Goal: Task Accomplishment & Management: Manage account settings

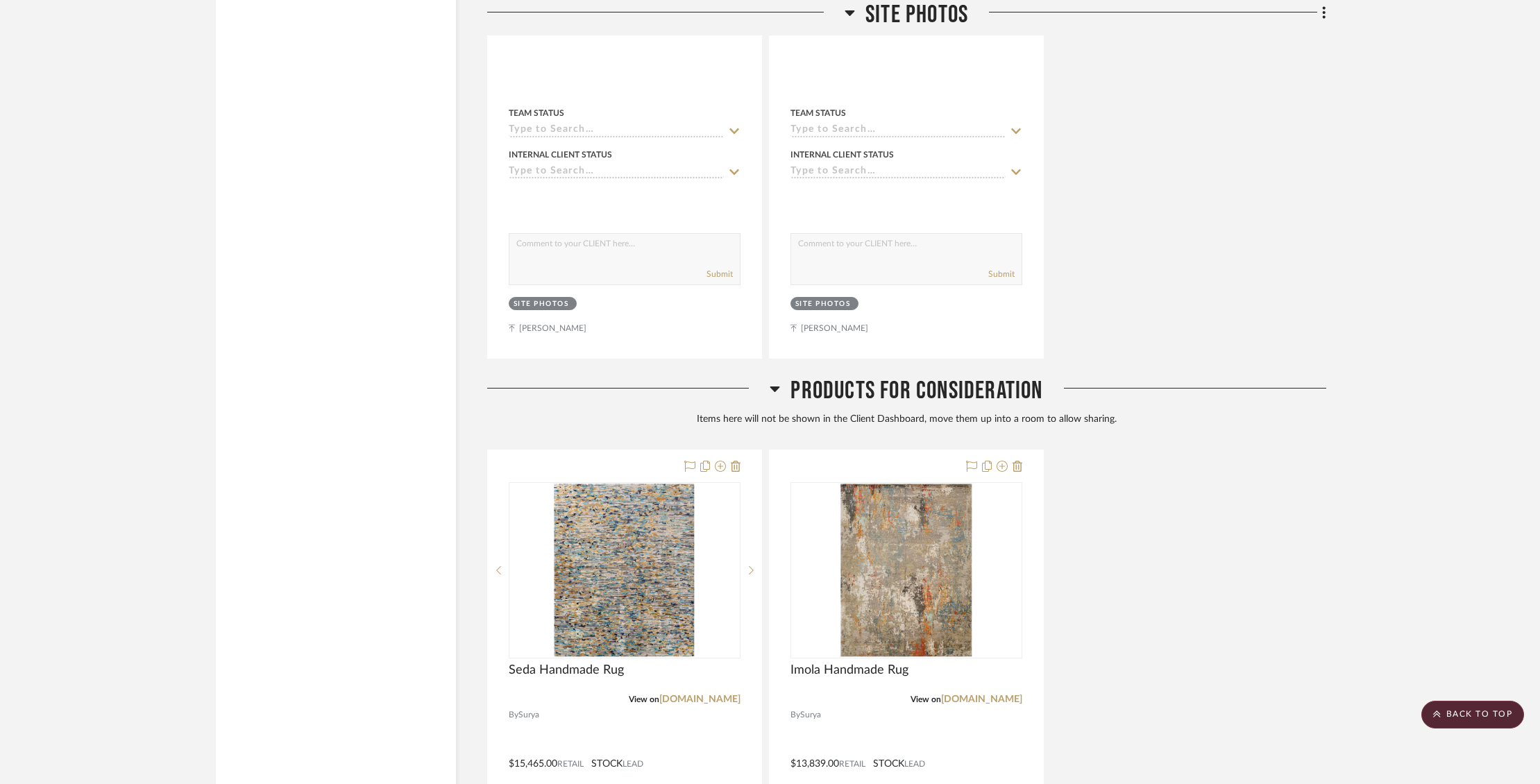
scroll to position [7167, 0]
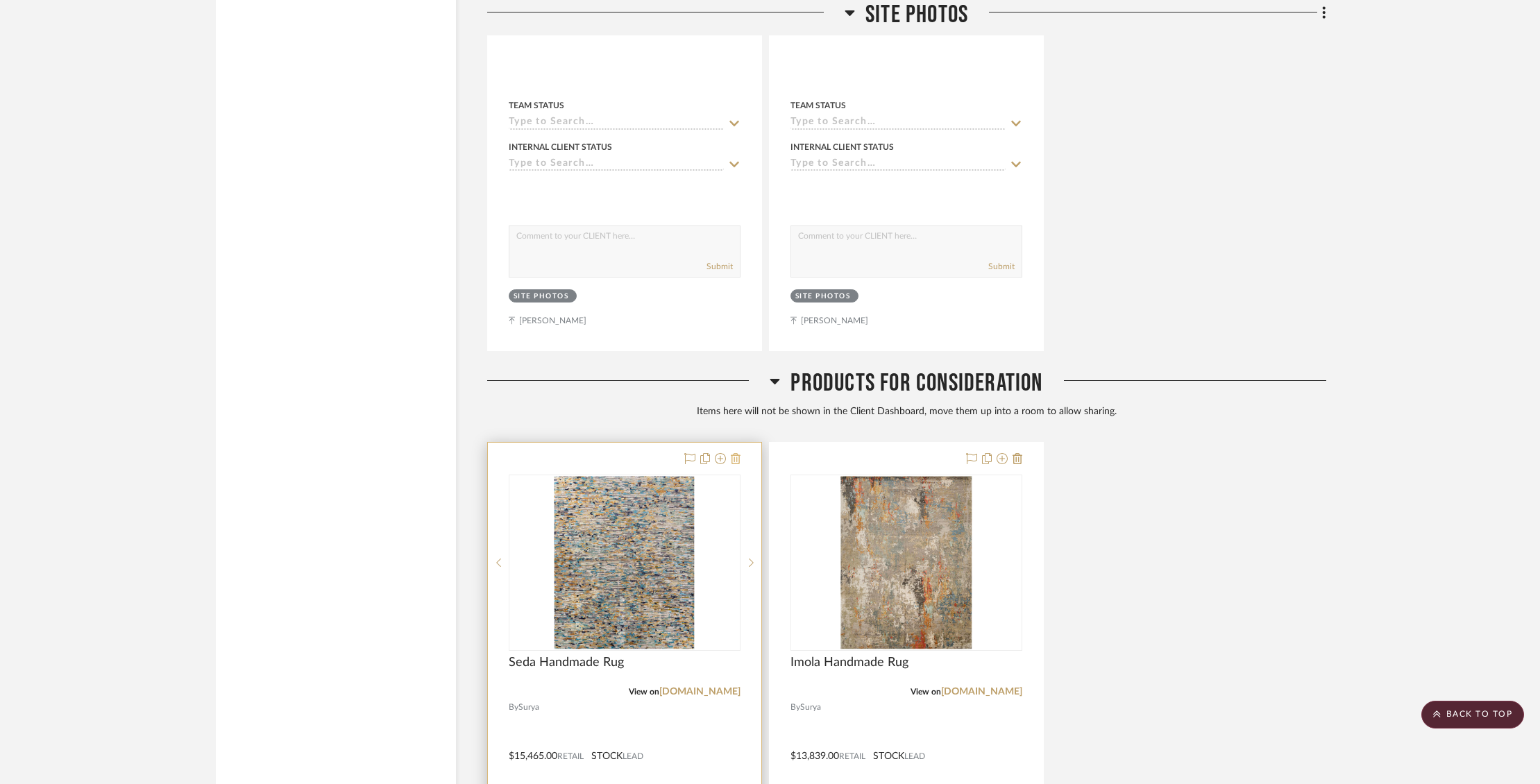
click at [736, 453] on icon at bounding box center [736, 458] width 10 height 11
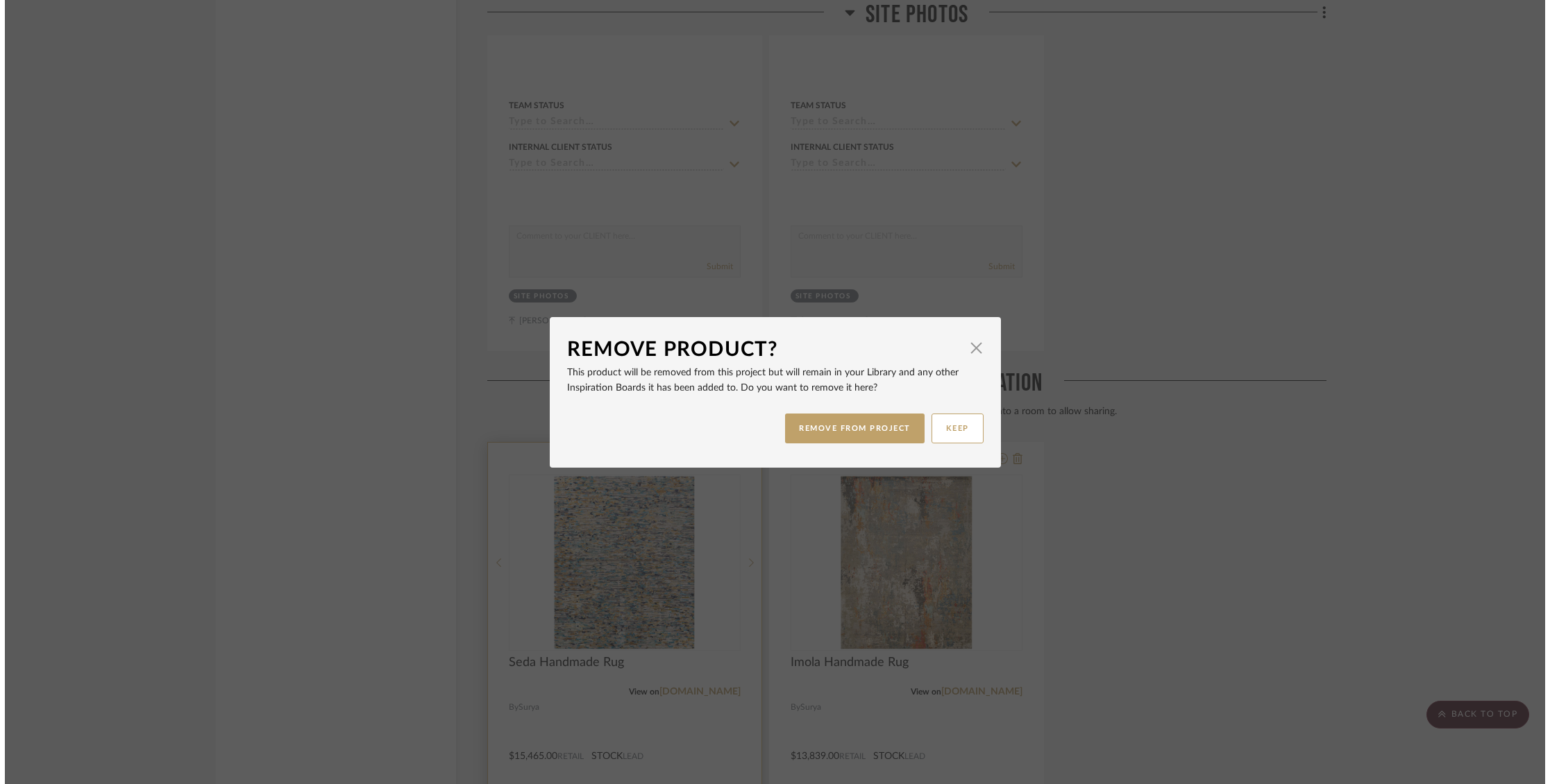
scroll to position [0, 0]
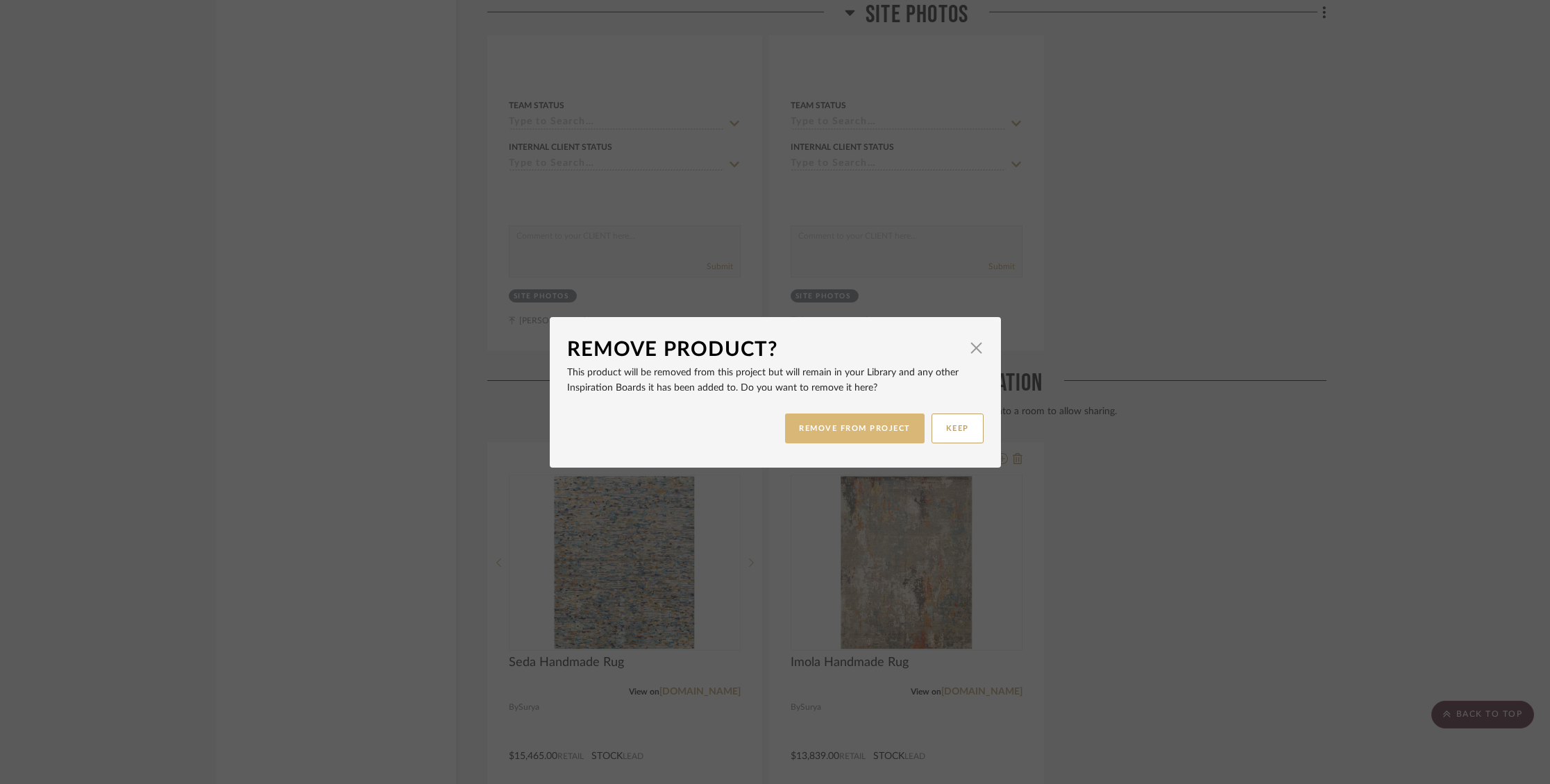
click at [824, 434] on button "REMOVE FROM PROJECT" at bounding box center [855, 429] width 139 height 30
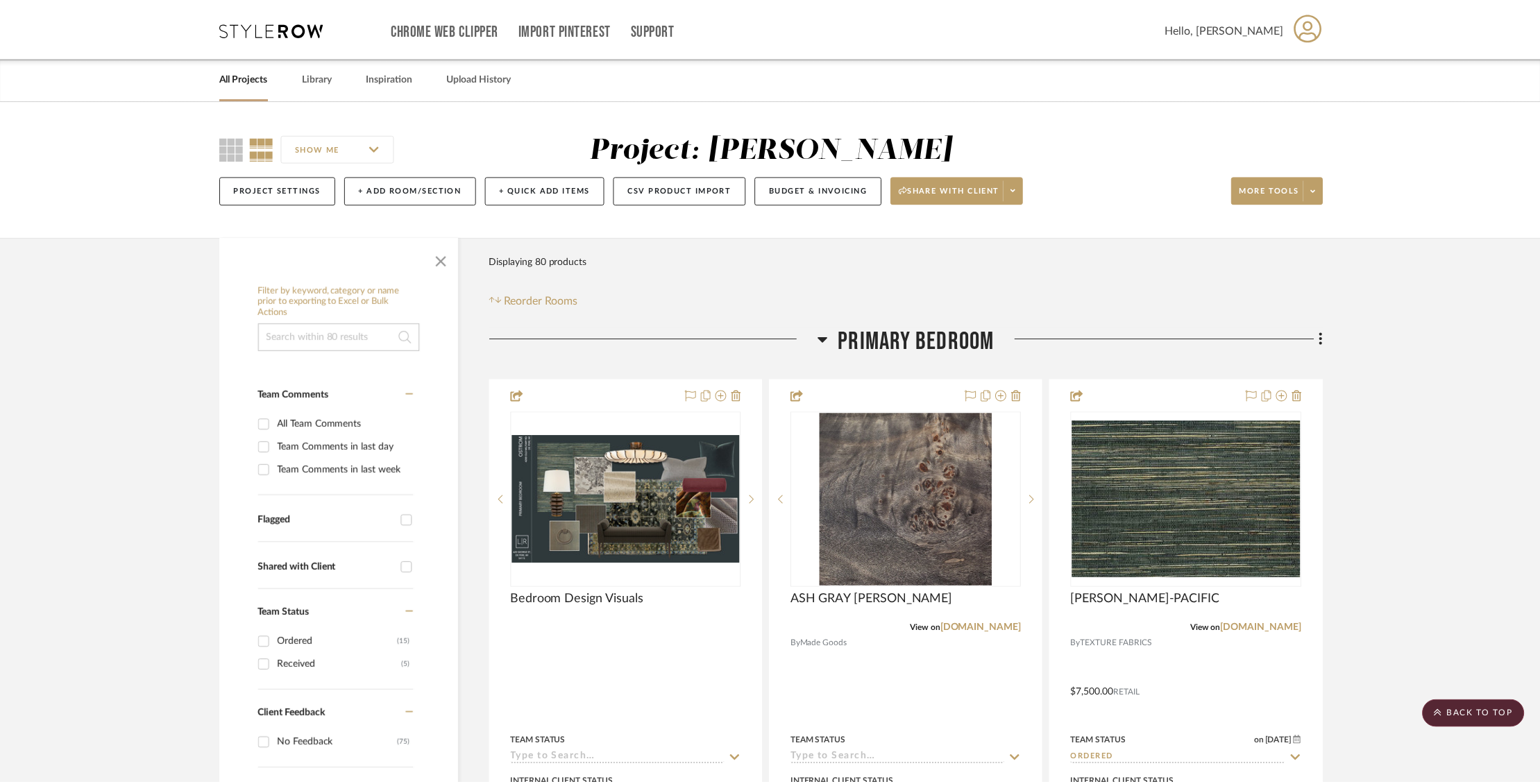
scroll to position [7167, 0]
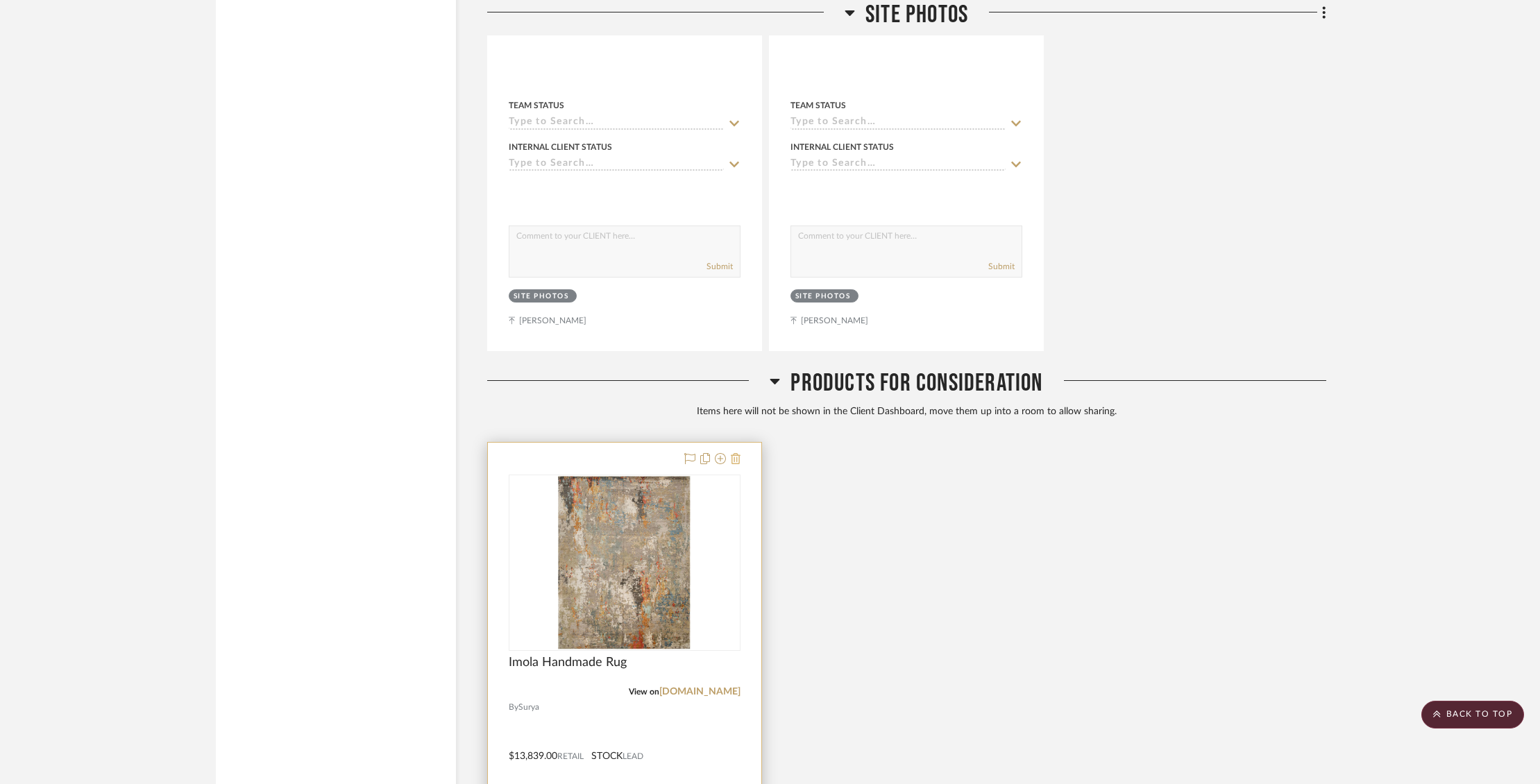
click at [738, 453] on icon at bounding box center [736, 458] width 10 height 11
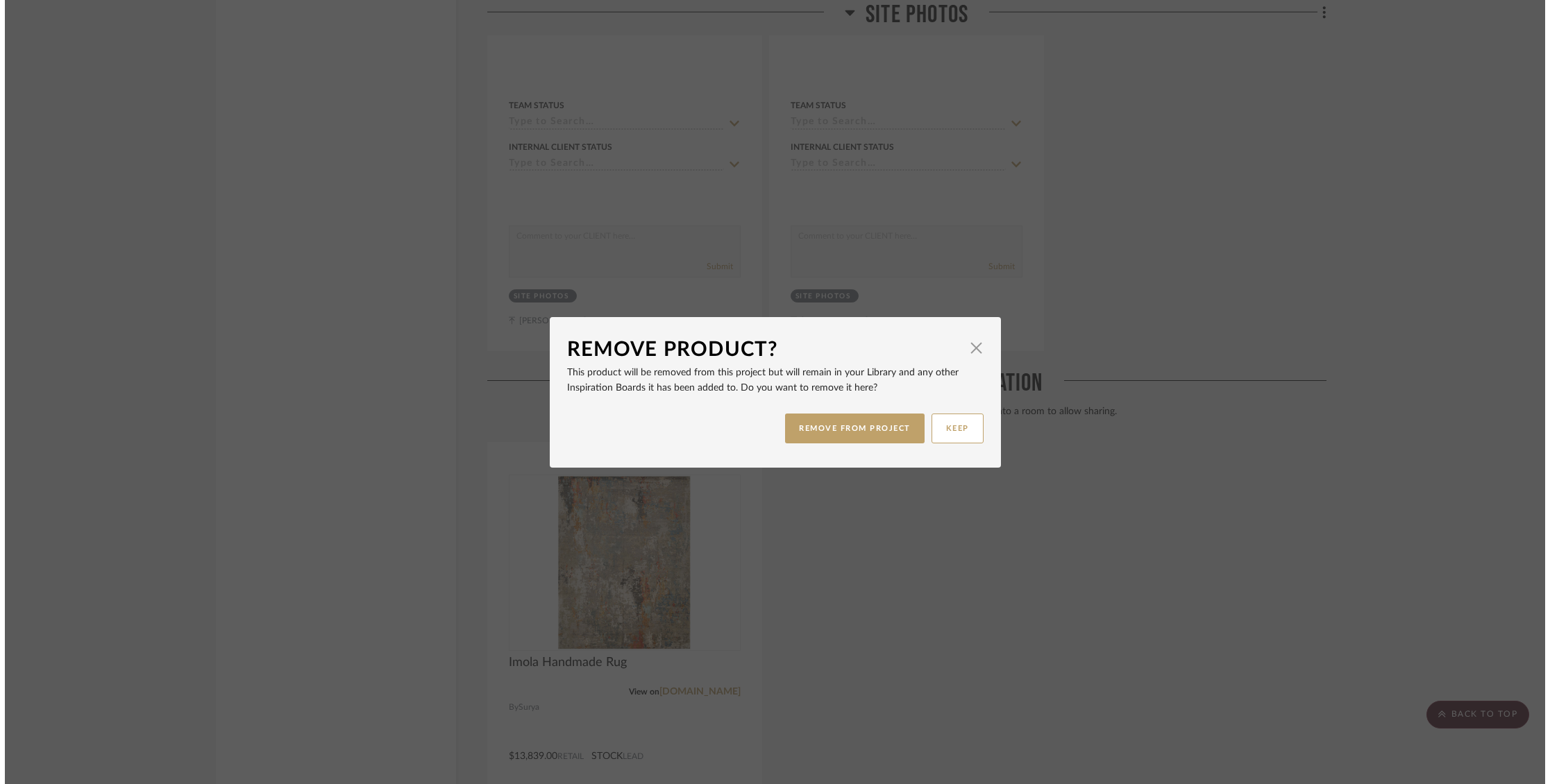
scroll to position [0, 0]
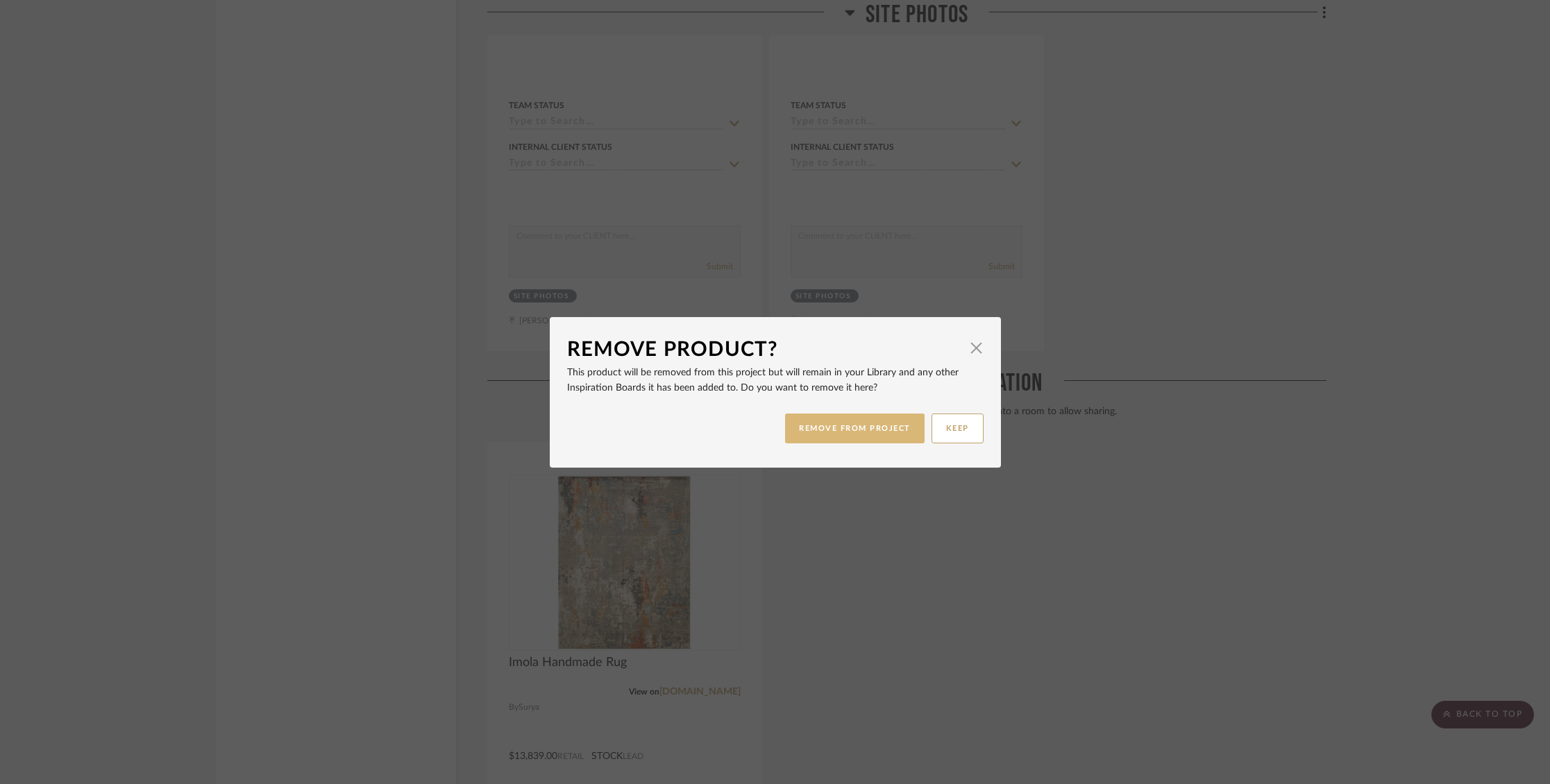
click at [860, 431] on button "REMOVE FROM PROJECT" at bounding box center [855, 429] width 139 height 30
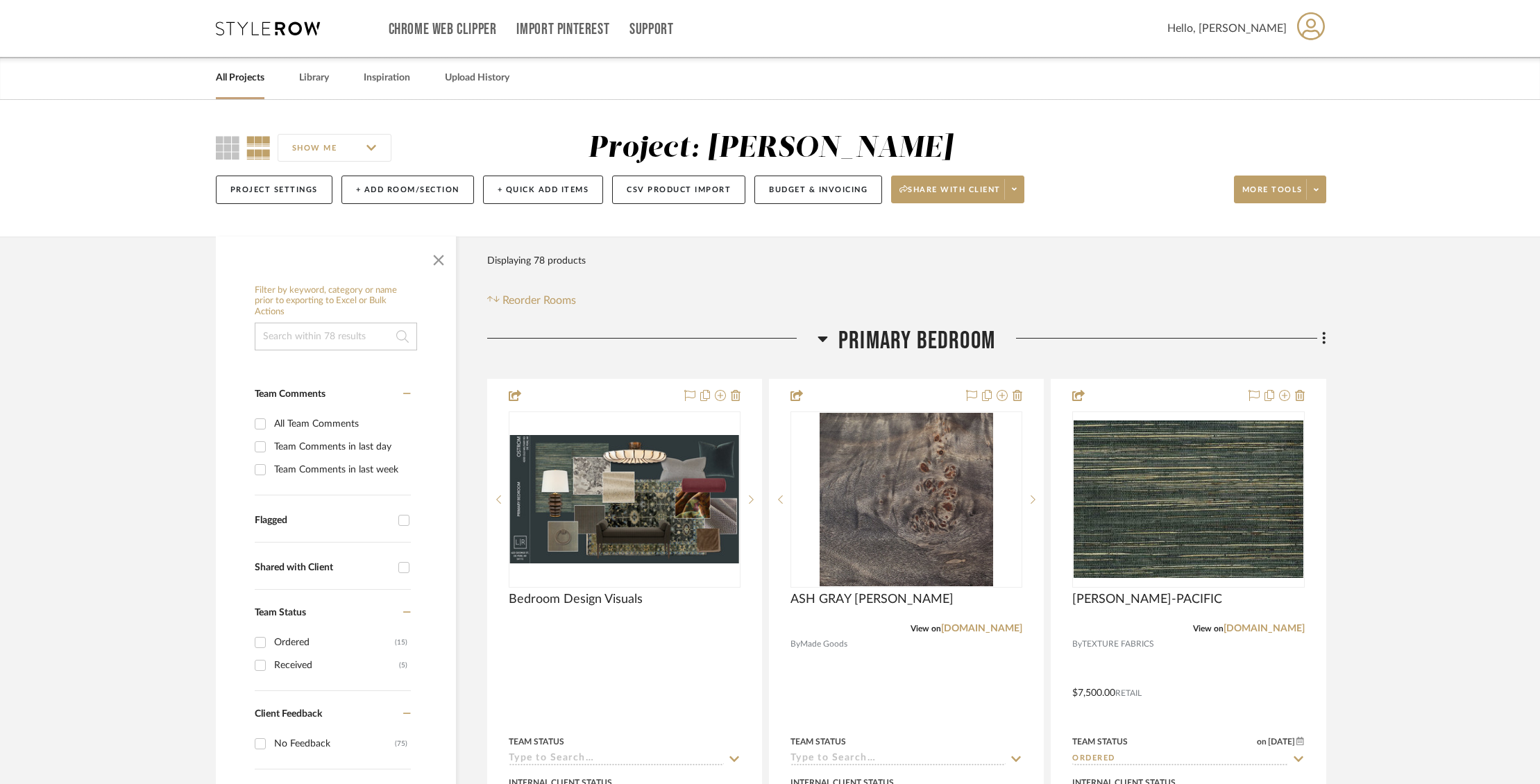
click at [244, 82] on link "All Projects" at bounding box center [240, 78] width 49 height 18
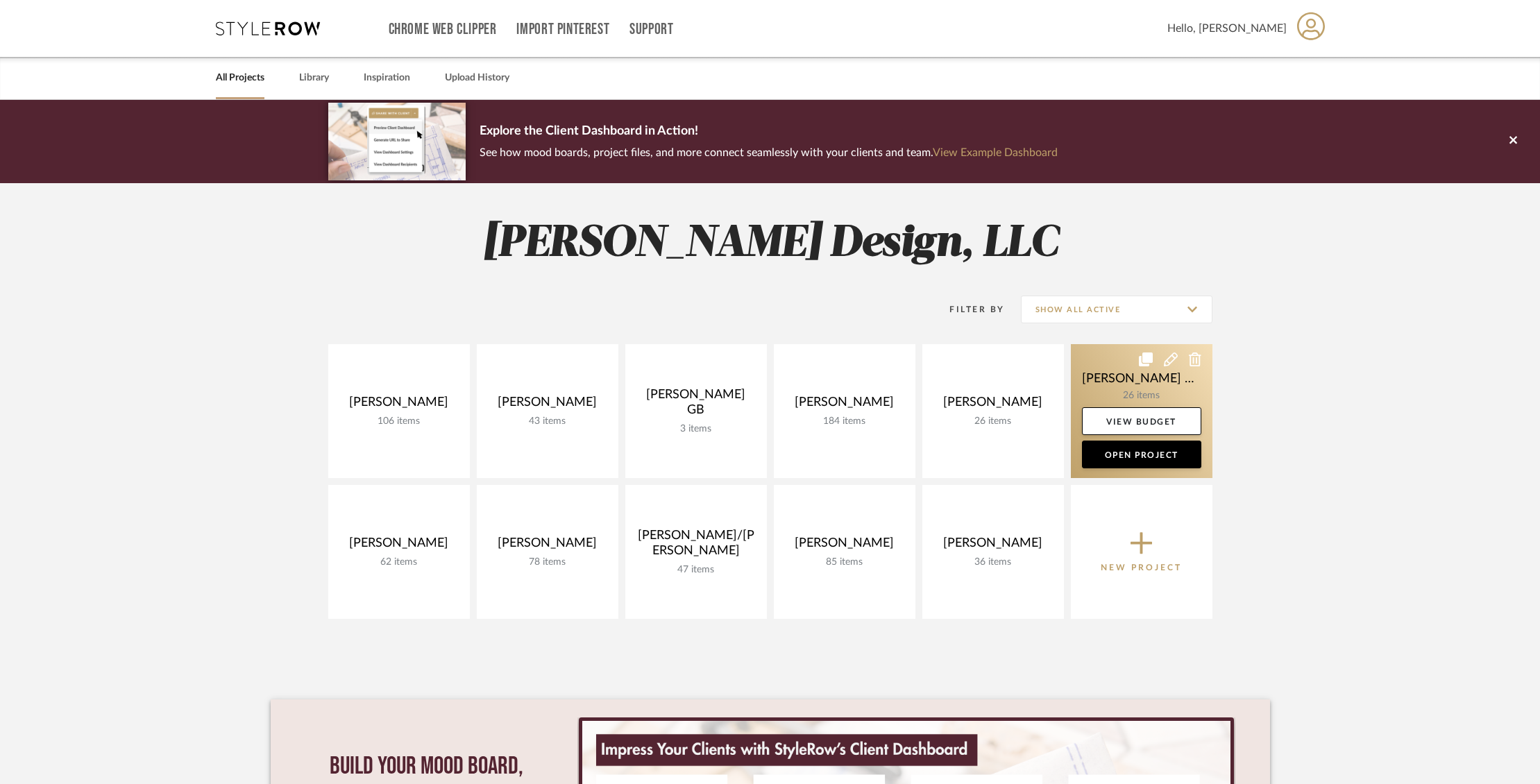
click at [1098, 378] on link at bounding box center [1141, 411] width 142 height 134
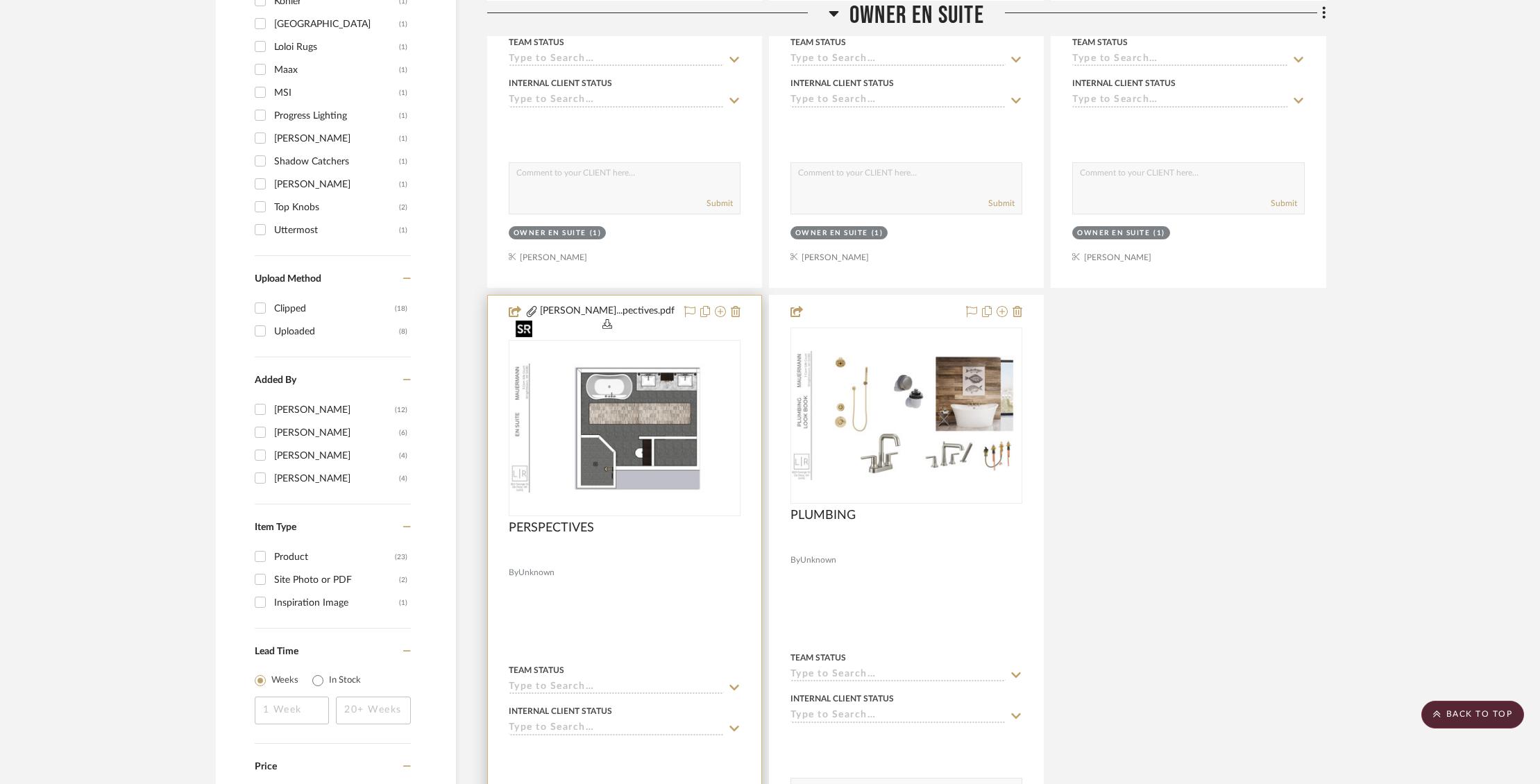
scroll to position [1356, 0]
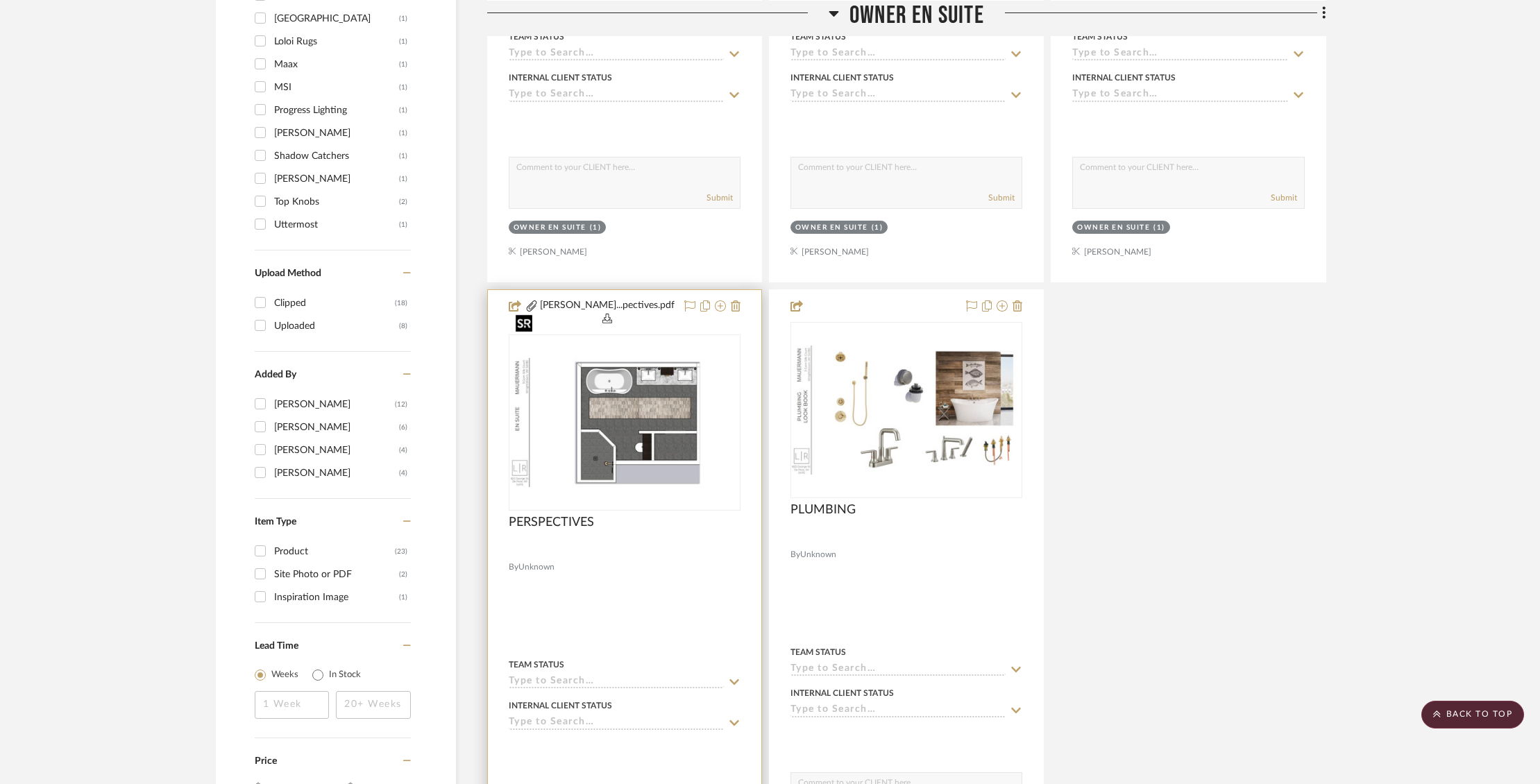
click at [635, 395] on img "0" at bounding box center [624, 422] width 229 height 129
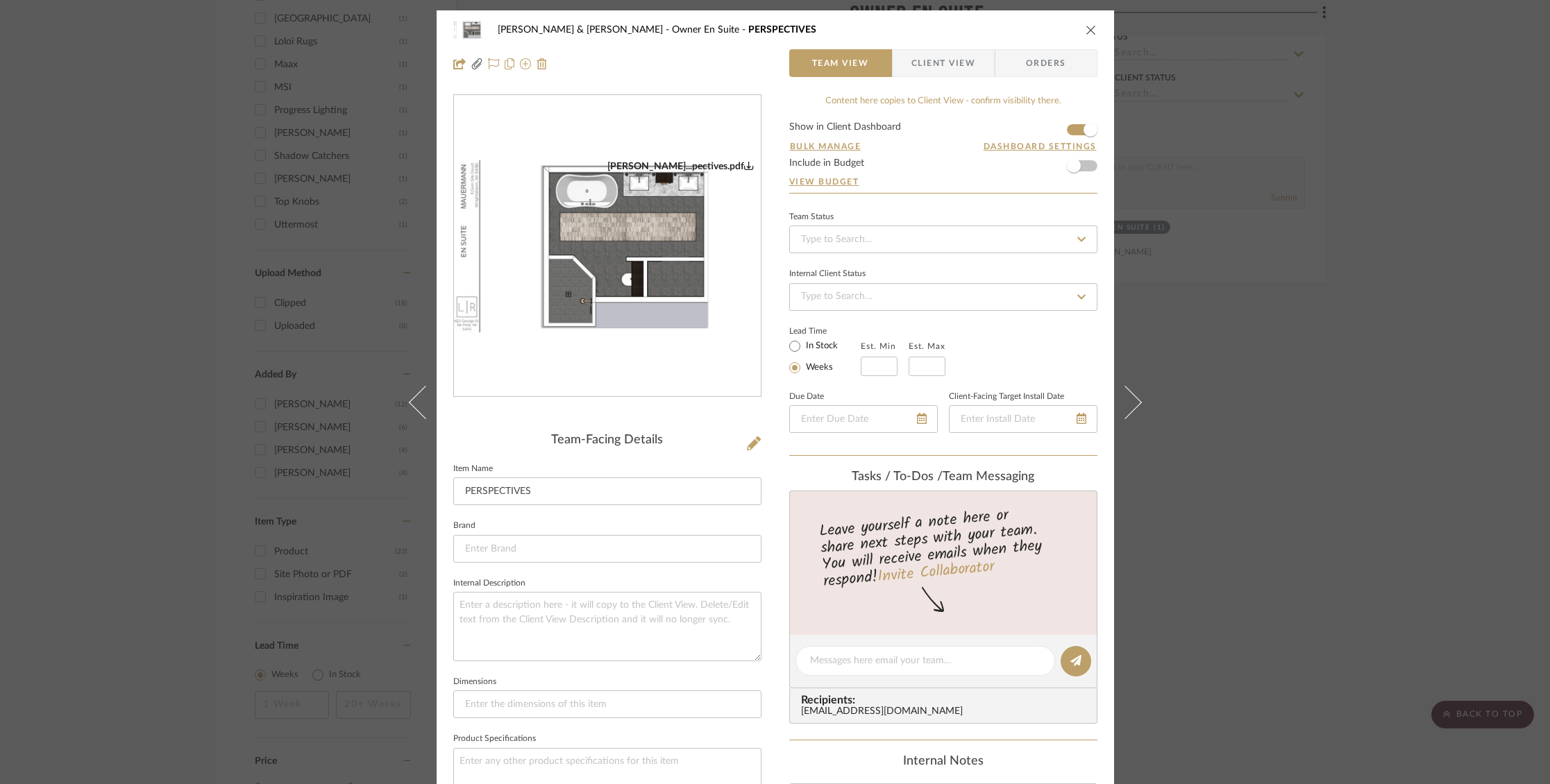
click at [652, 270] on img "0" at bounding box center [607, 246] width 307 height 173
click at [1086, 29] on icon "close" at bounding box center [1091, 29] width 11 height 11
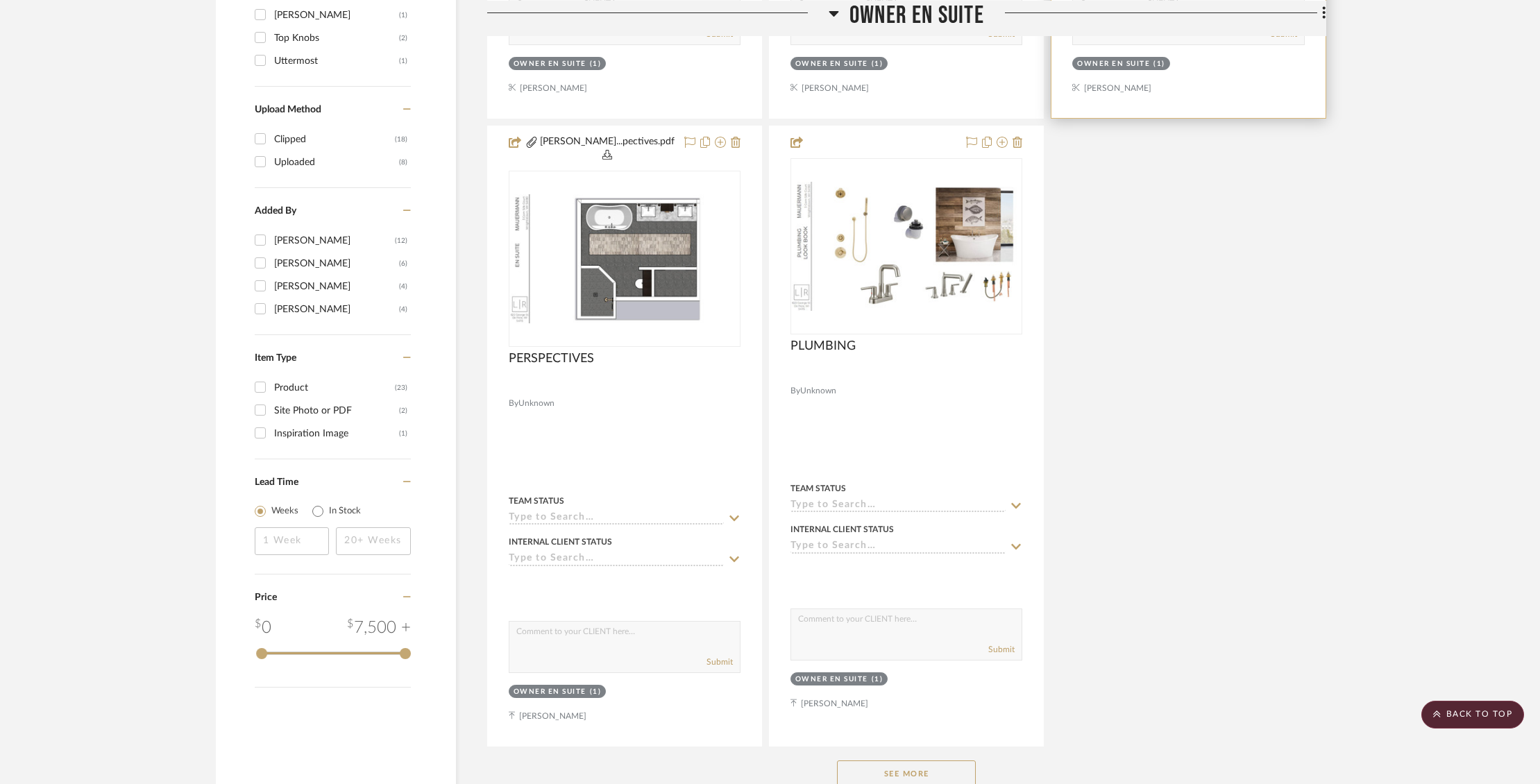
scroll to position [1578, 0]
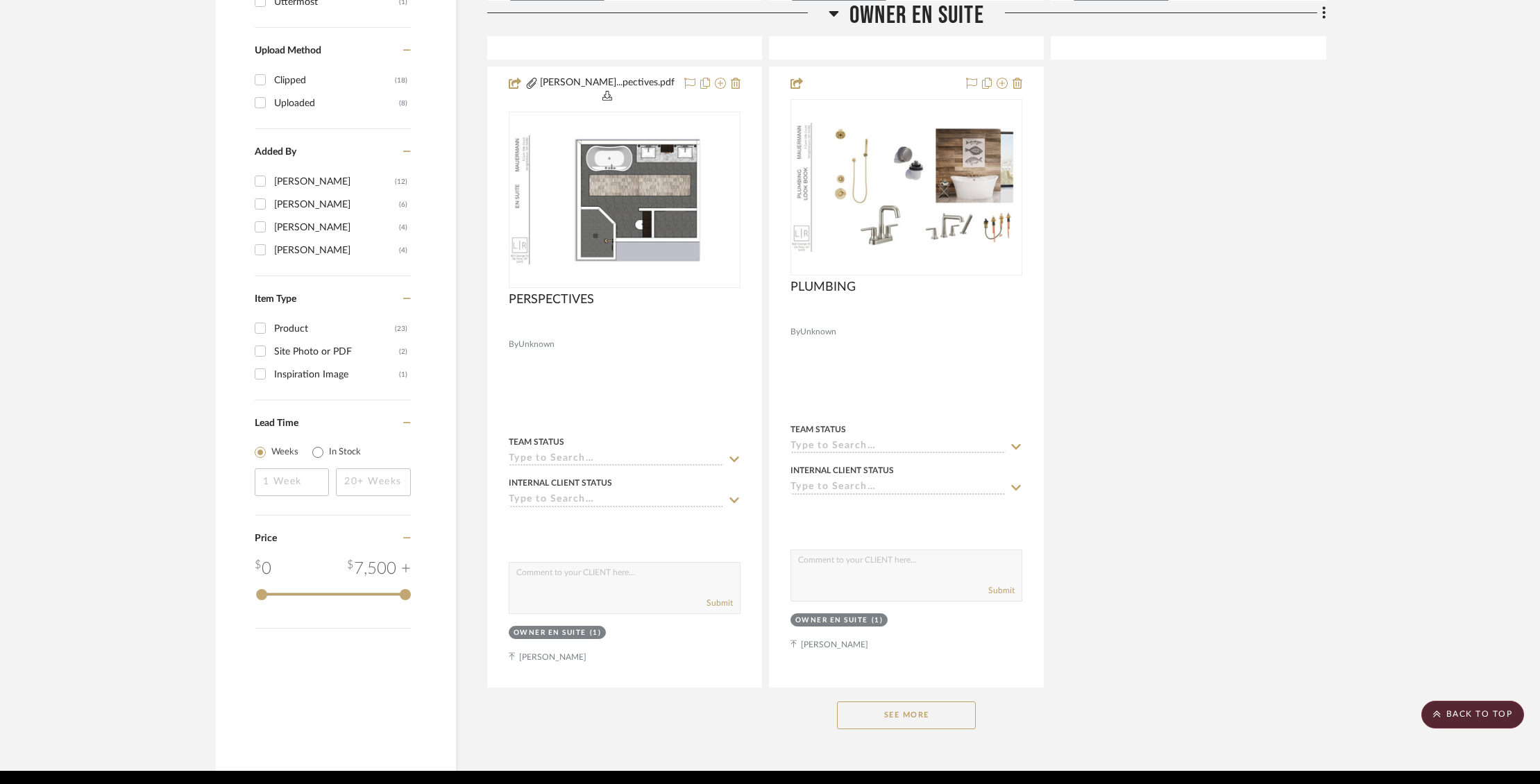
click at [899, 701] on button "See More" at bounding box center [907, 714] width 139 height 28
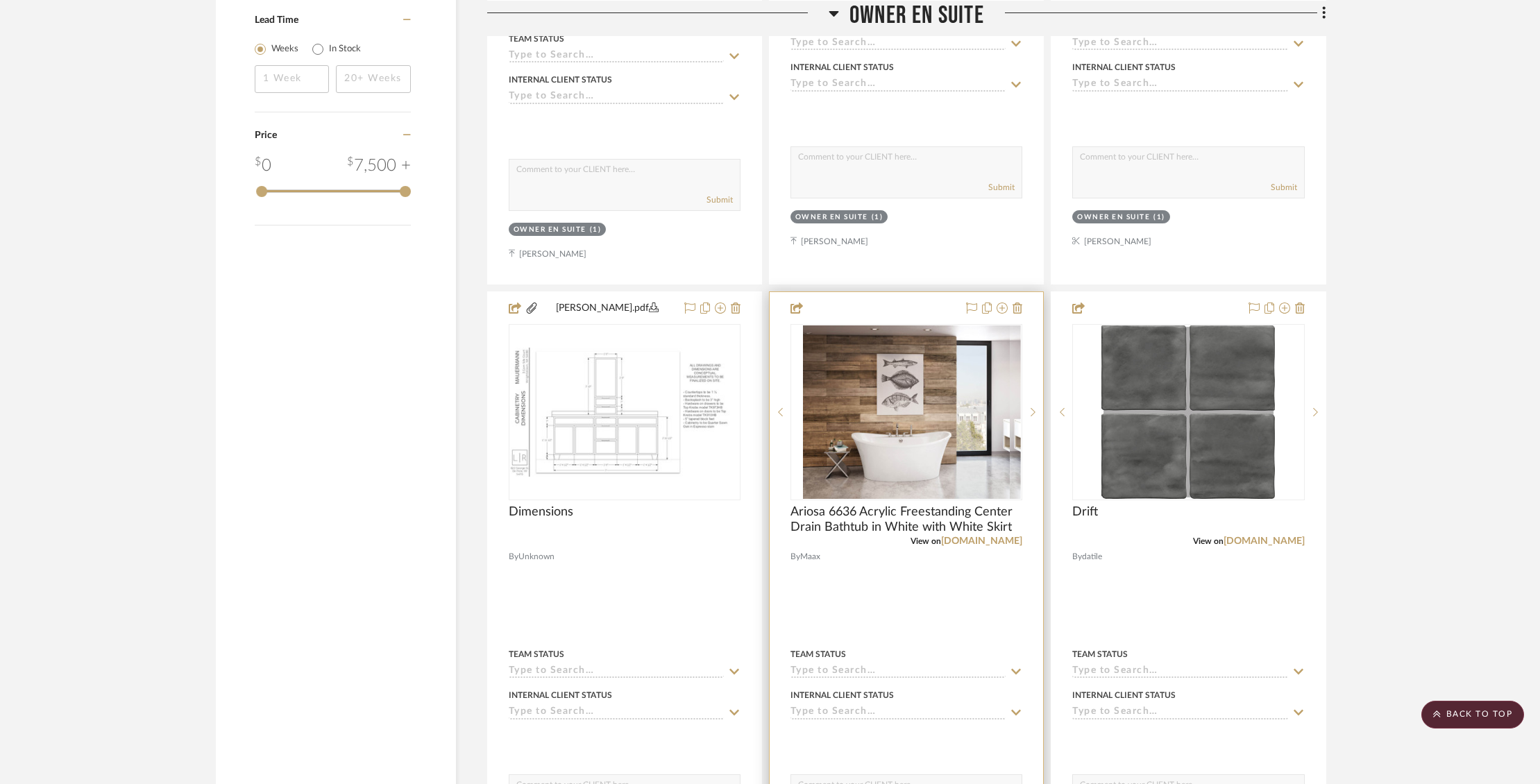
scroll to position [1983, 0]
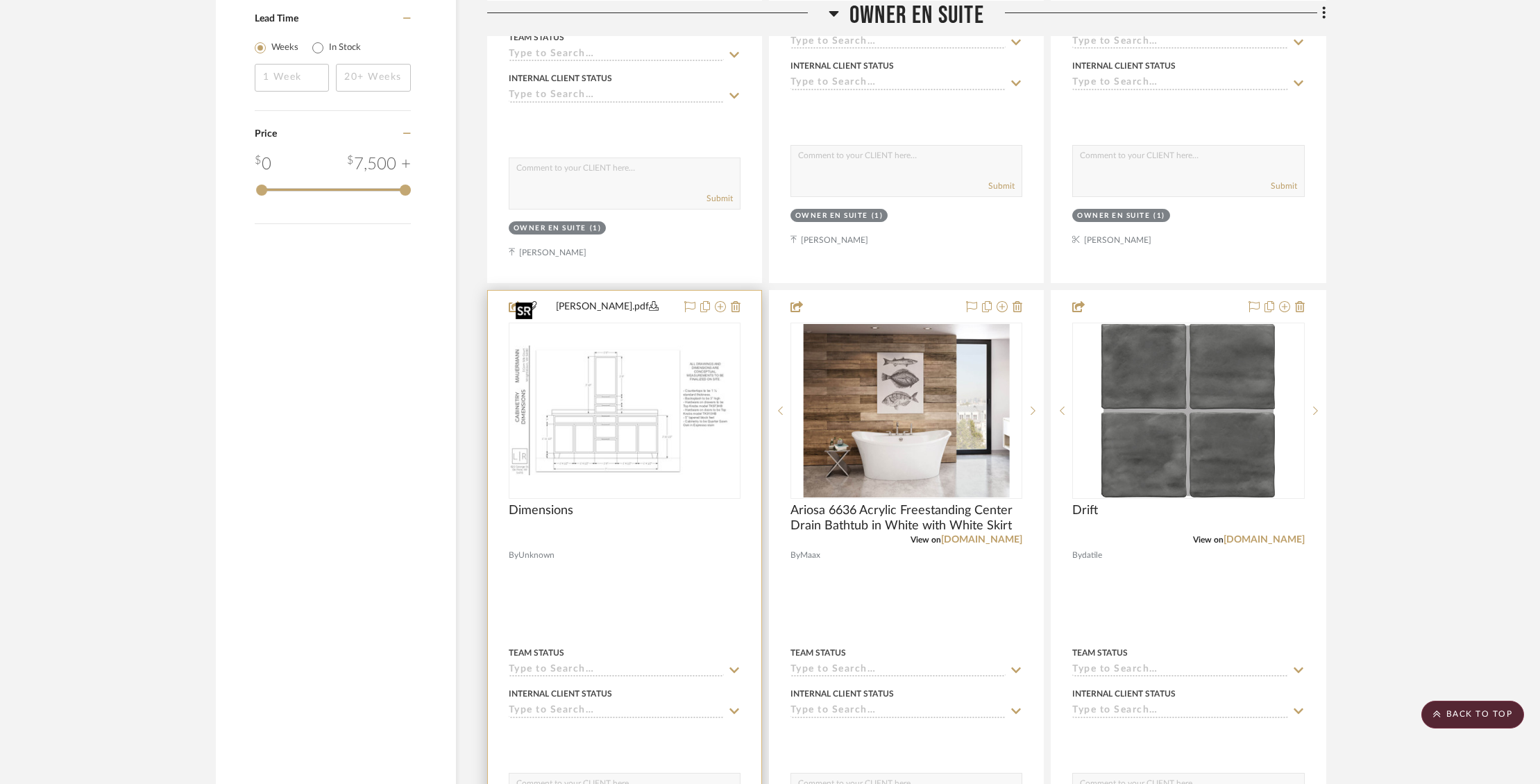
click at [638, 402] on div at bounding box center [624, 410] width 232 height 176
click at [630, 368] on img "0" at bounding box center [624, 410] width 229 height 129
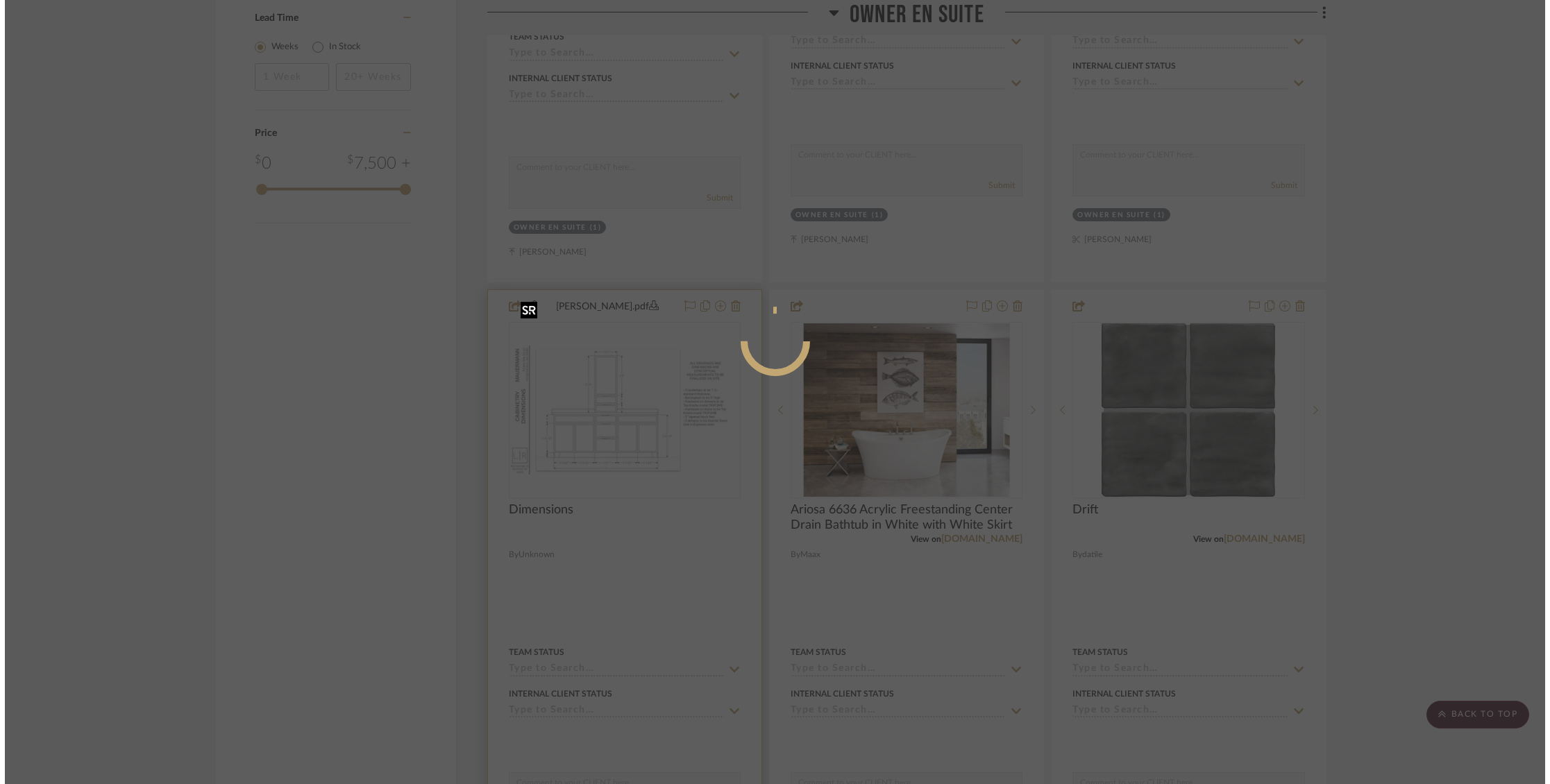
scroll to position [0, 0]
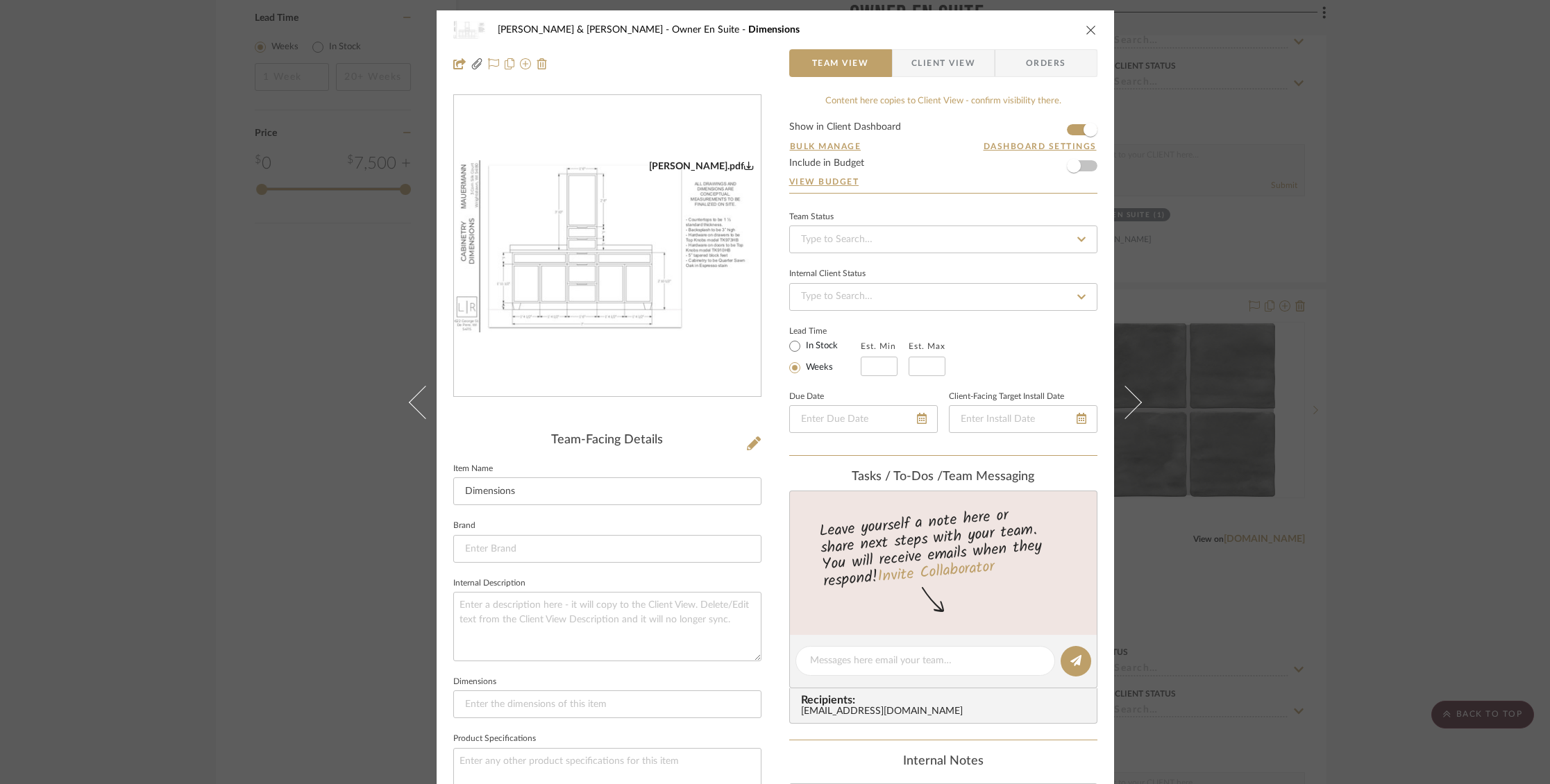
click at [618, 317] on img "0" at bounding box center [607, 246] width 307 height 173
click at [1087, 28] on icon "close" at bounding box center [1091, 29] width 11 height 11
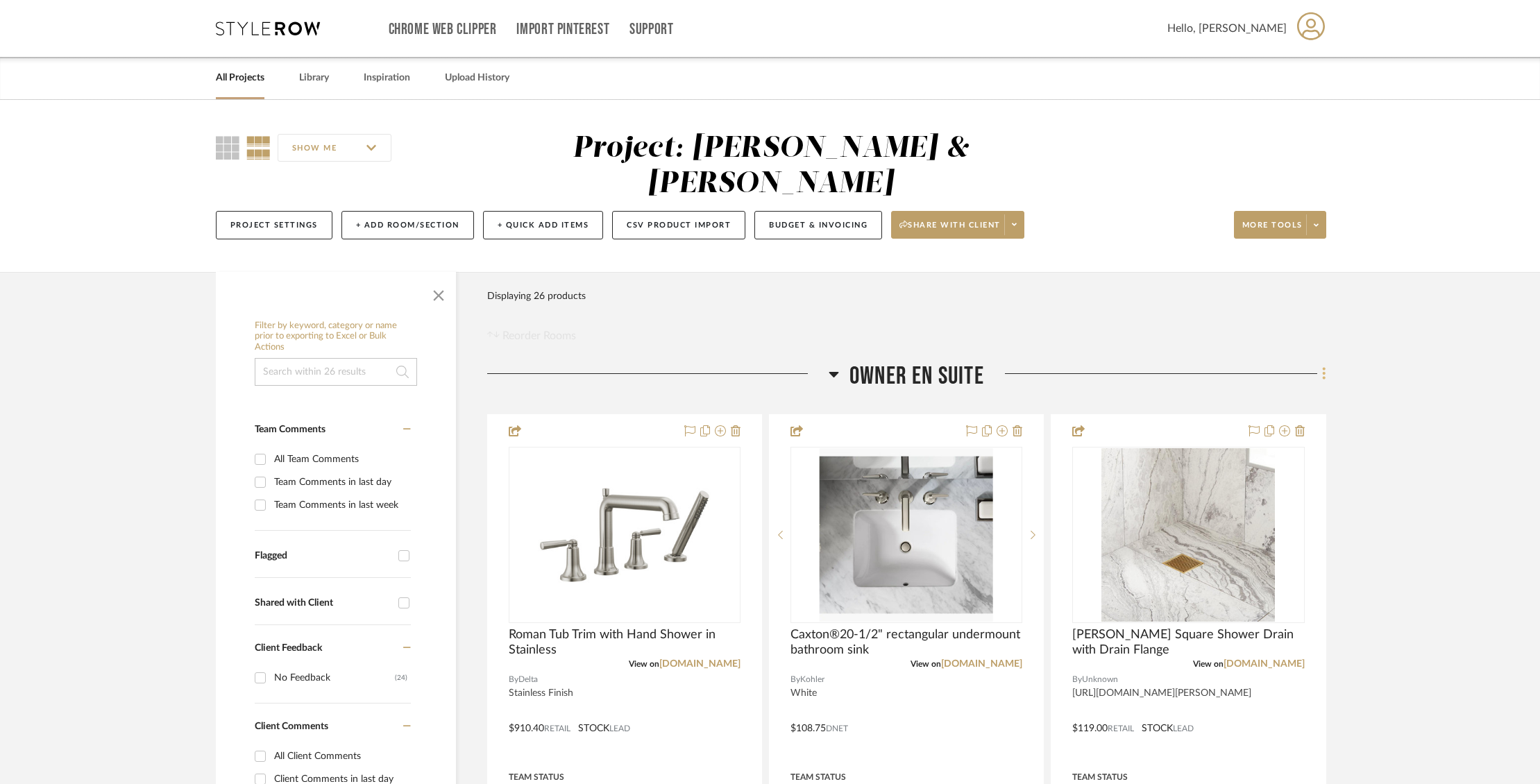
click at [1325, 366] on icon at bounding box center [1324, 374] width 4 height 15
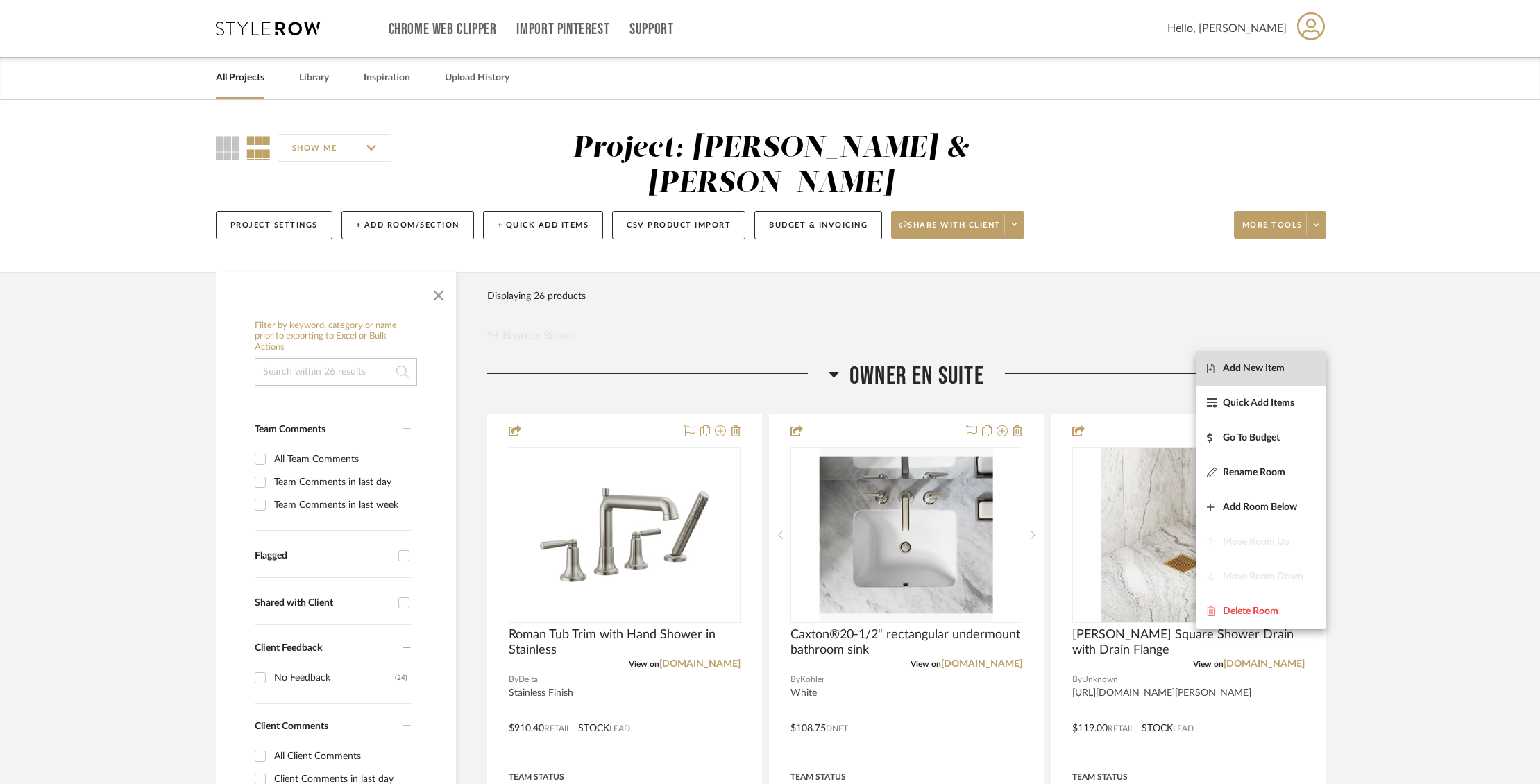
click at [1252, 363] on span "Add New Item" at bounding box center [1254, 368] width 62 height 12
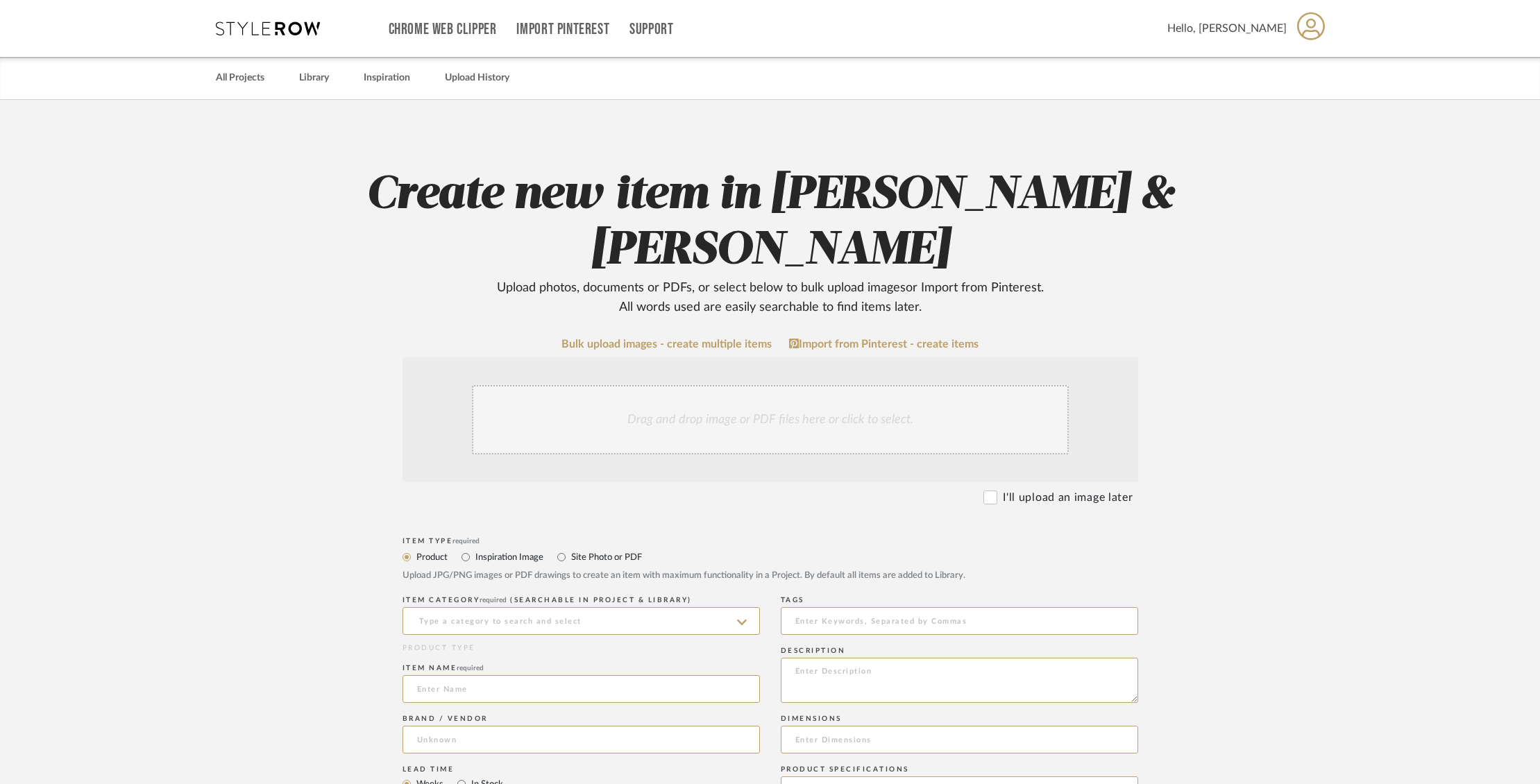
click at [870, 405] on div "Drag and drop image or PDF files here or click to select." at bounding box center [770, 420] width 597 height 70
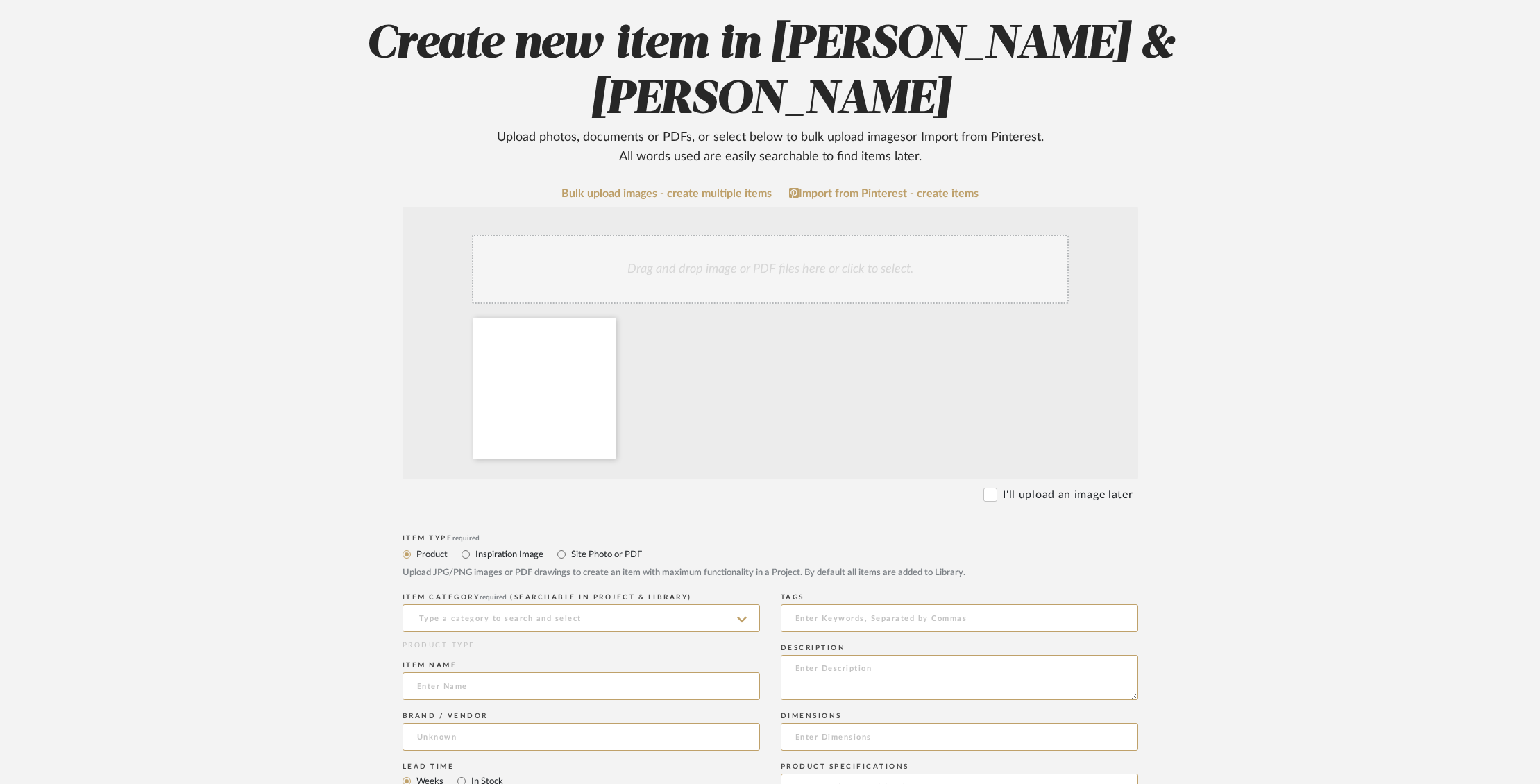
scroll to position [157, 0]
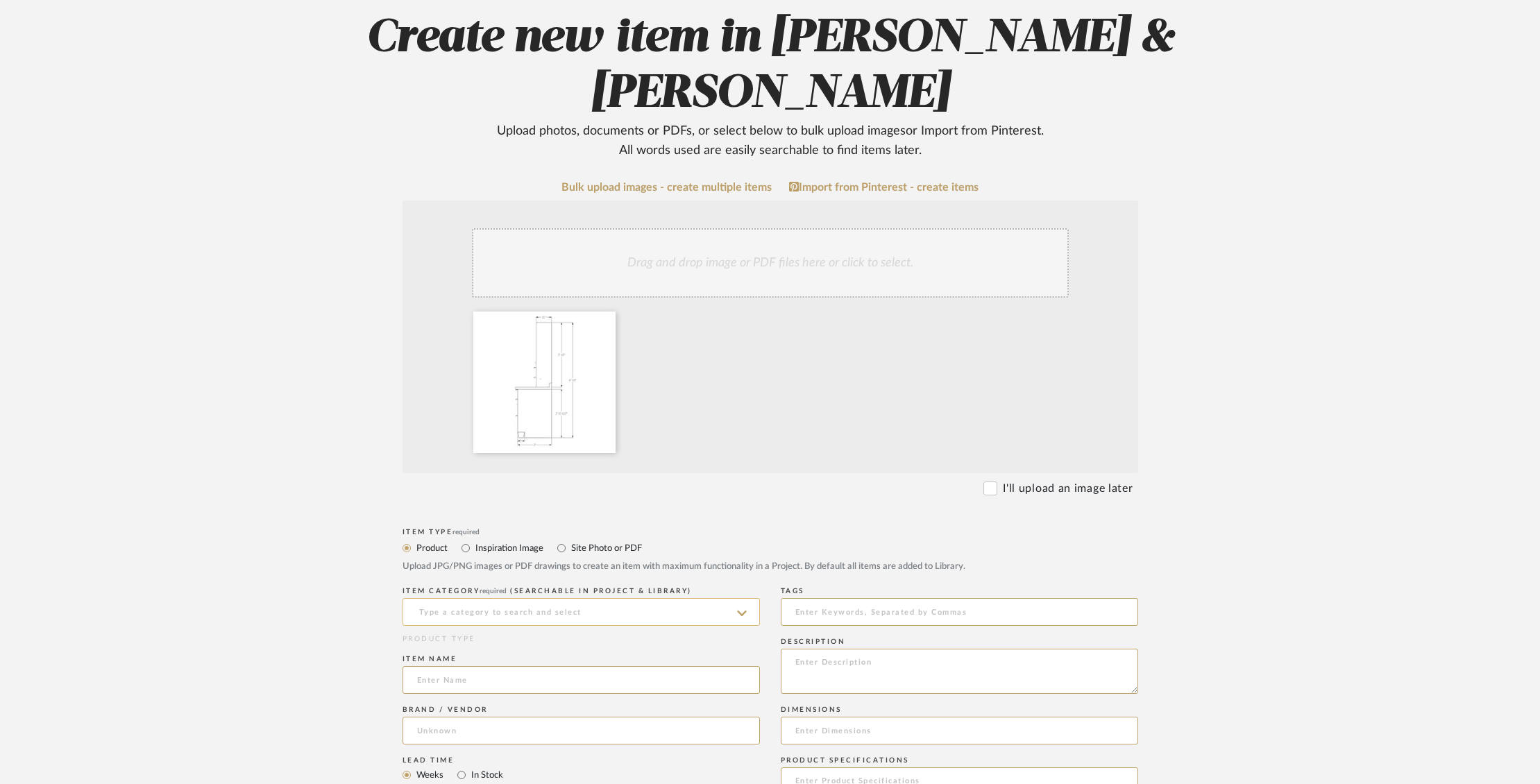
click at [577, 615] on input at bounding box center [581, 611] width 358 height 28
click at [561, 552] on input "Site Photo or PDF" at bounding box center [561, 548] width 17 height 17
click at [568, 549] on input "Site Photo or PDF" at bounding box center [561, 548] width 17 height 17
radio input "true"
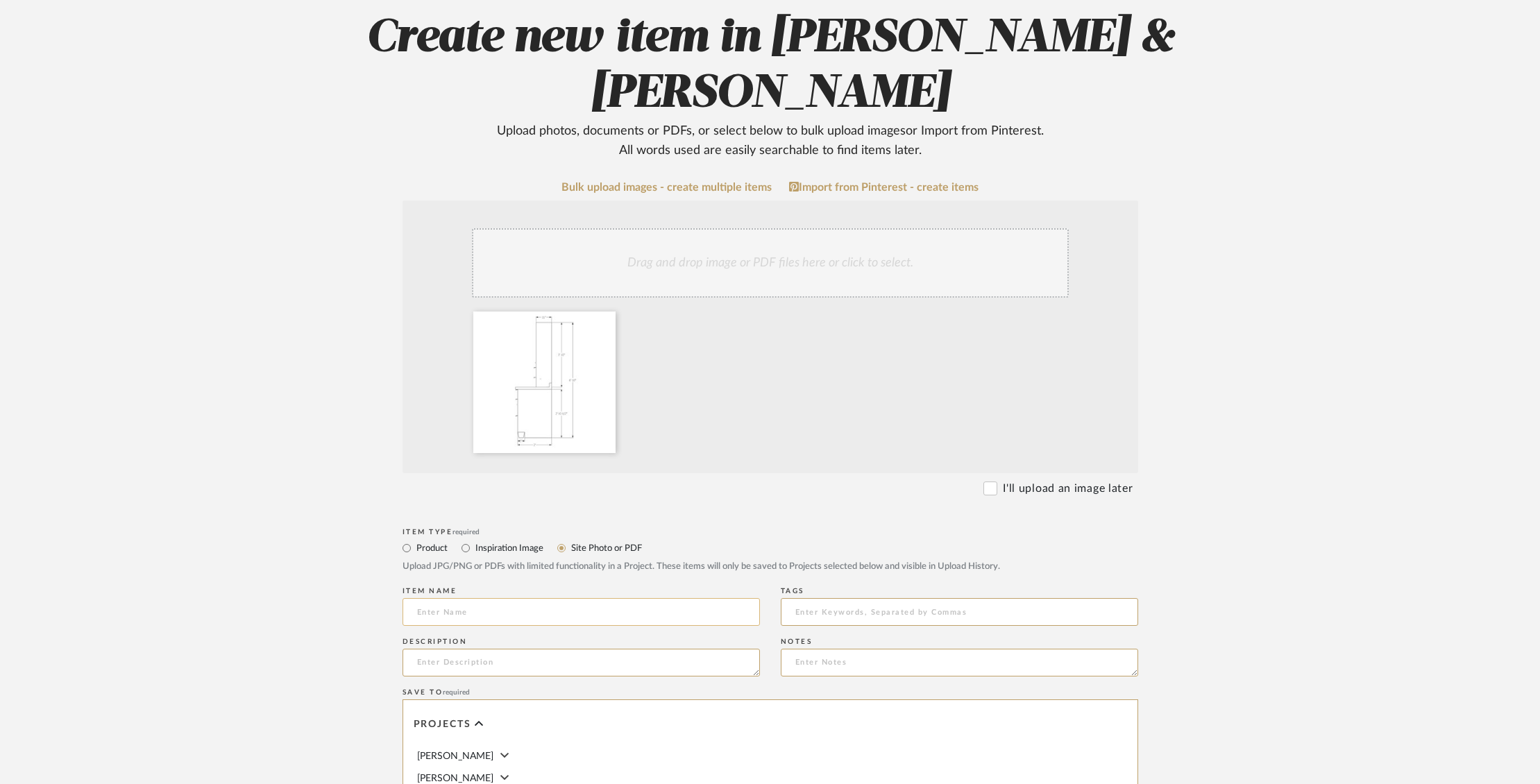
click at [625, 616] on input at bounding box center [581, 611] width 358 height 28
type input "C"
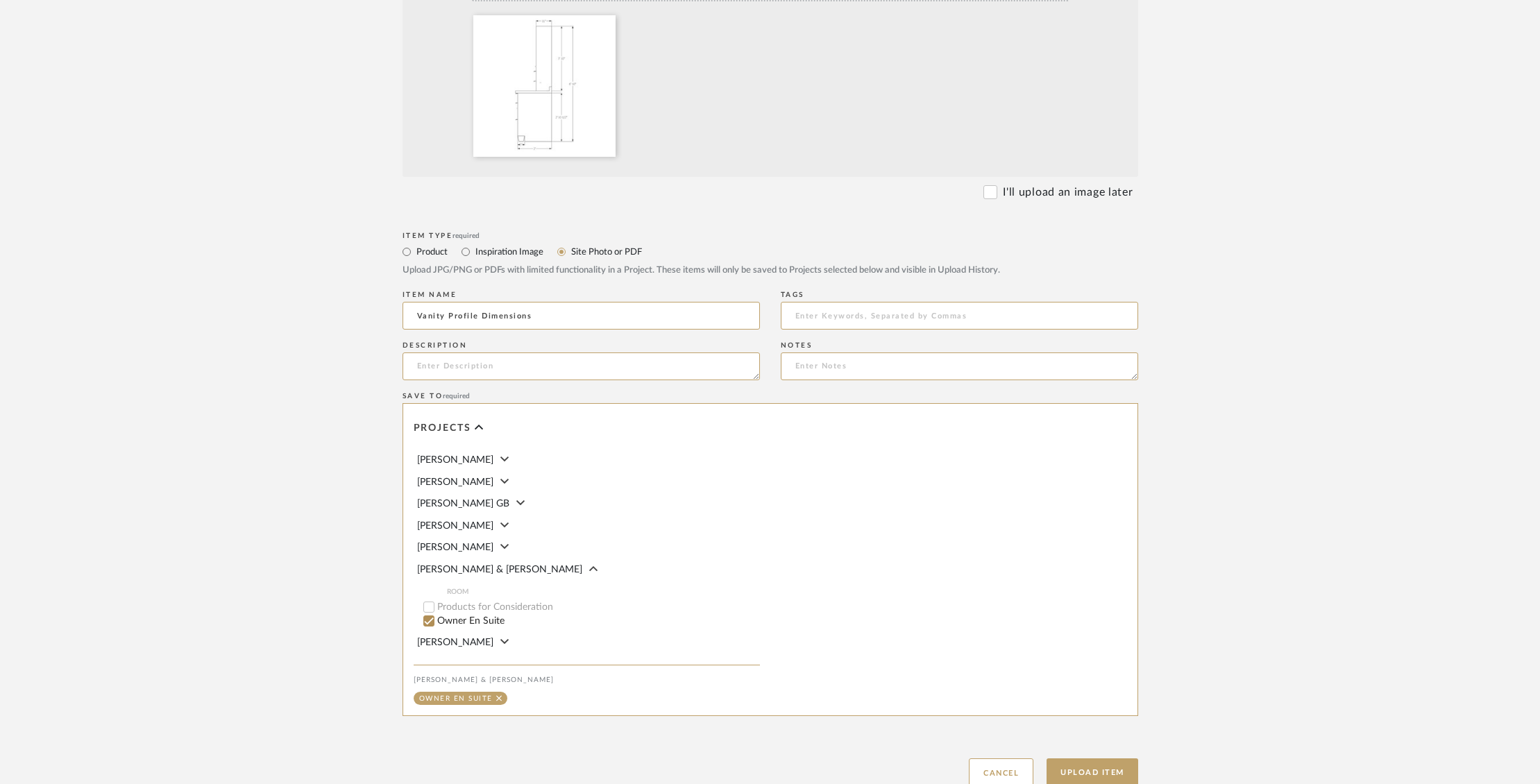
scroll to position [75, 0]
type input "Vanity Profile Dimensions"
click at [1106, 769] on button "Upload Item" at bounding box center [1092, 772] width 91 height 28
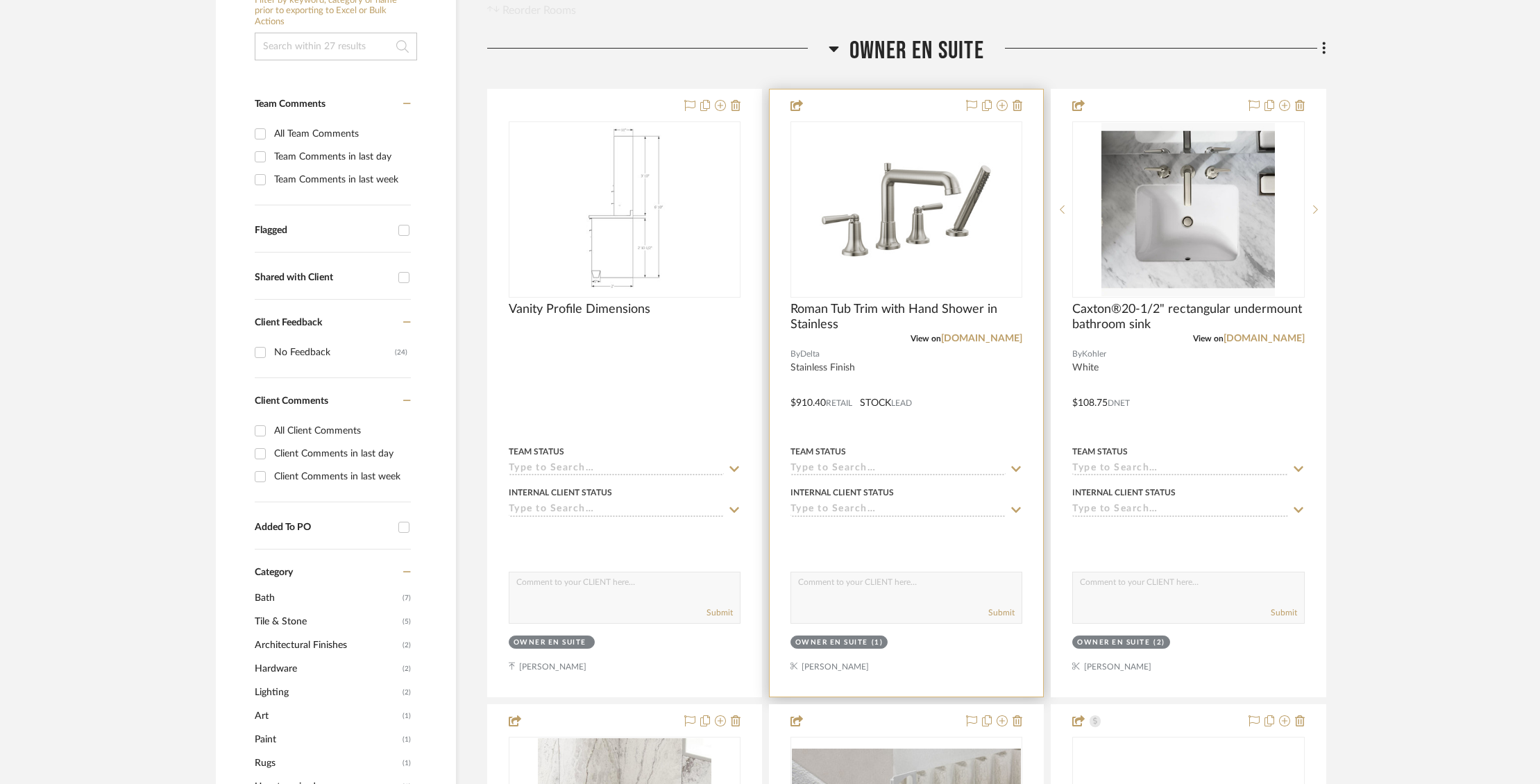
scroll to position [325, 0]
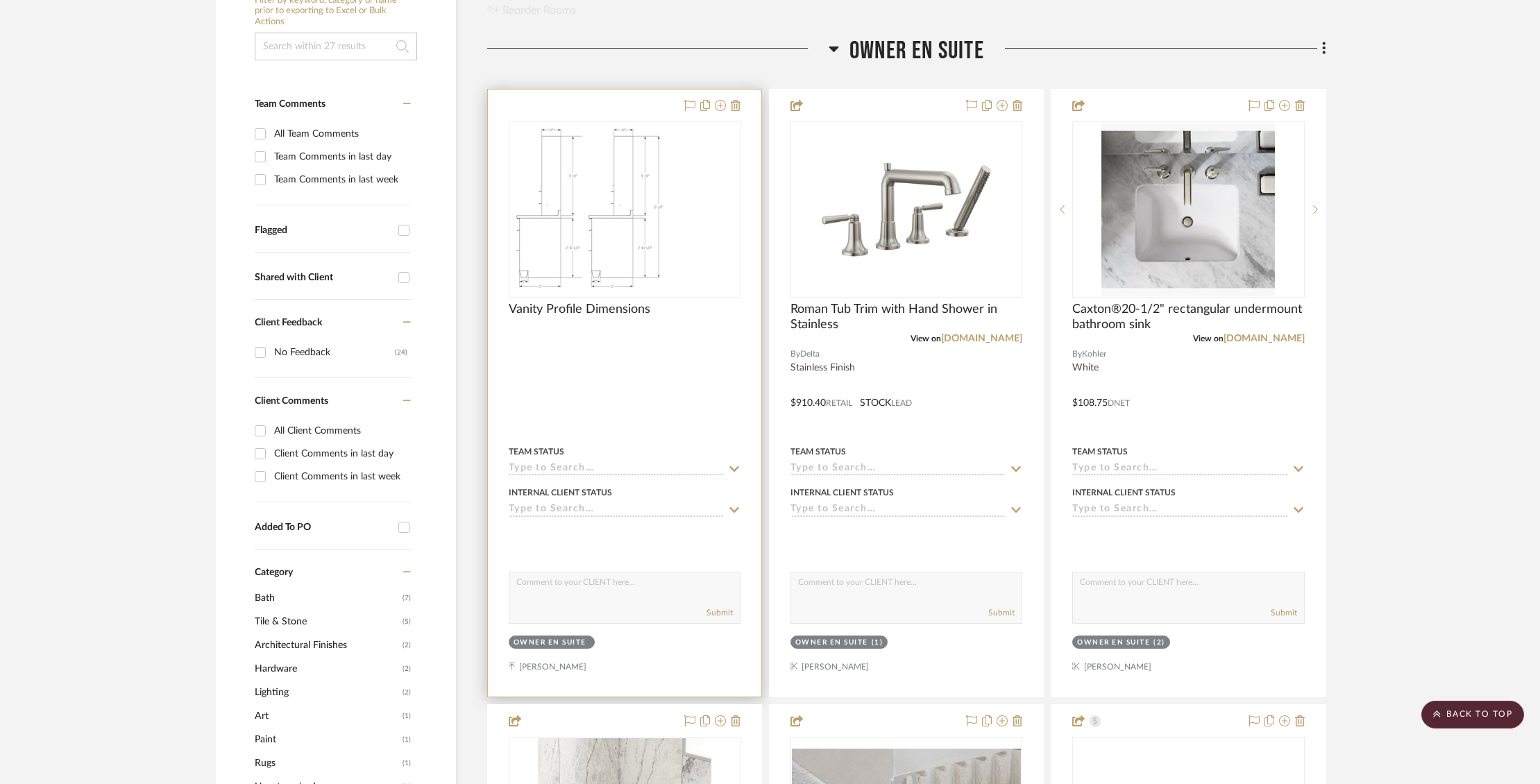
click at [595, 169] on div "0" at bounding box center [552, 209] width 85 height 175
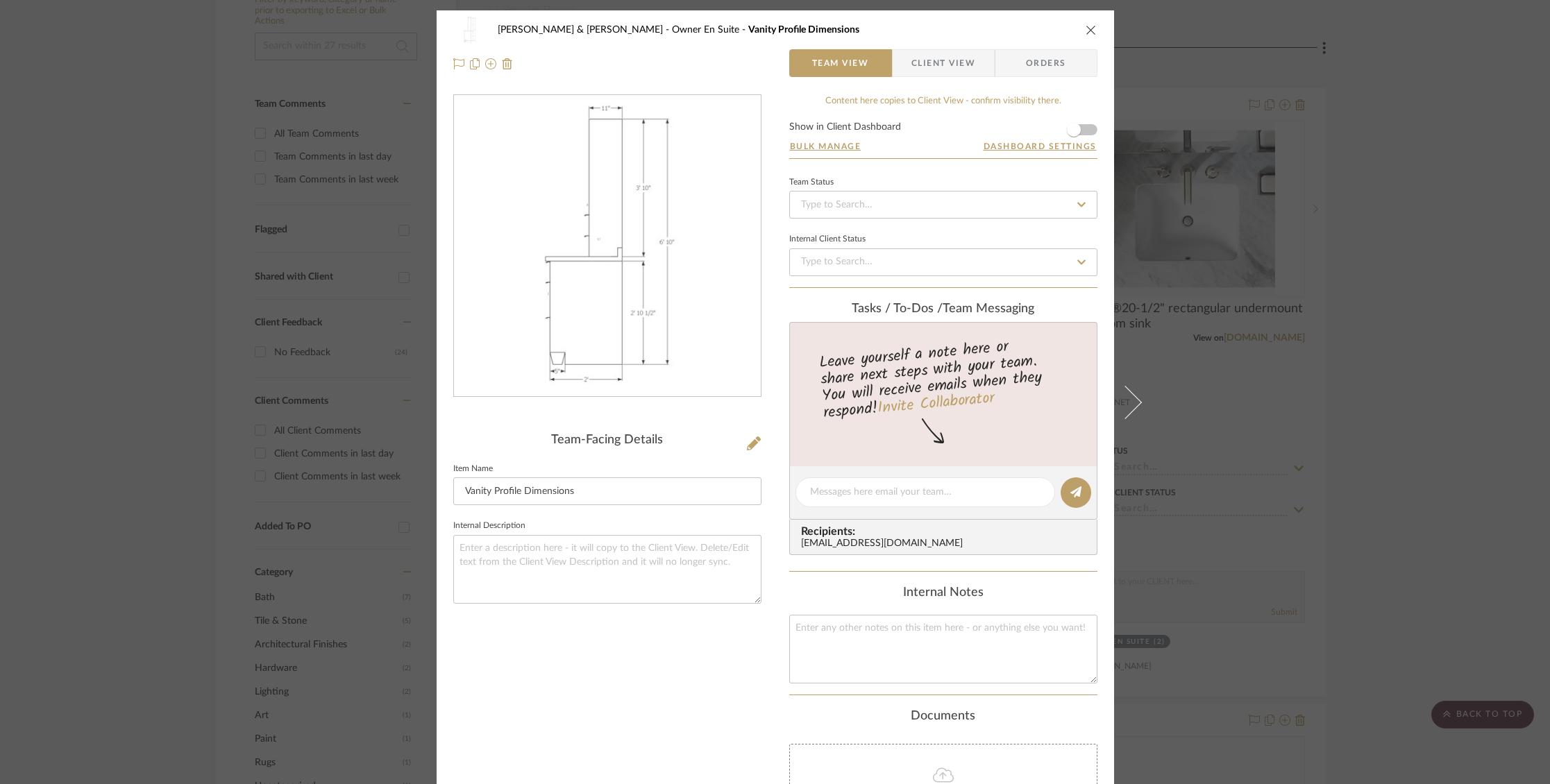
drag, startPoint x: 932, startPoint y: 51, endPoint x: 995, endPoint y: 75, distance: 67.4
click at [932, 51] on span "Client View" at bounding box center [943, 63] width 64 height 28
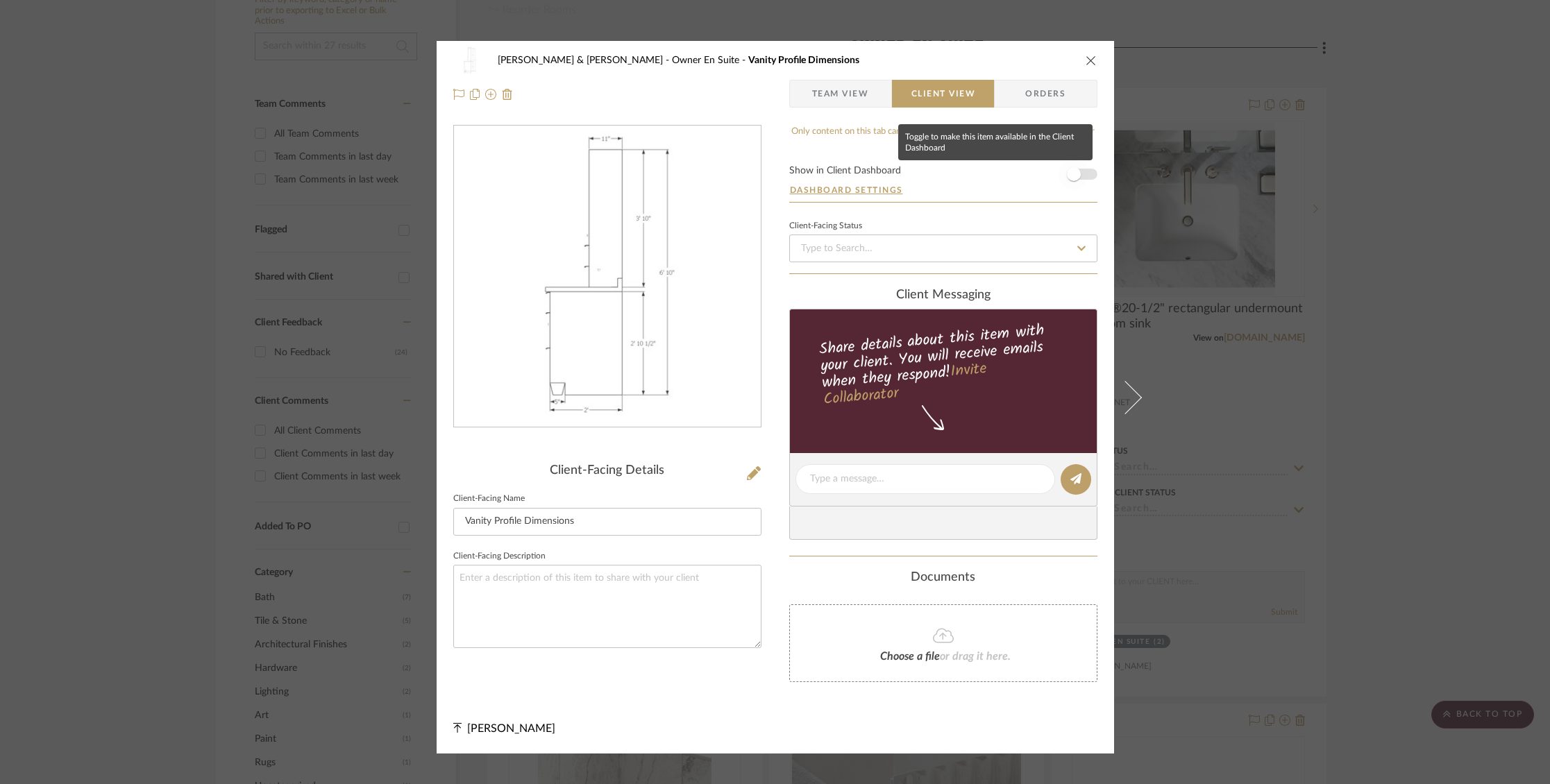
click at [1079, 172] on span "button" at bounding box center [1073, 174] width 30 height 30
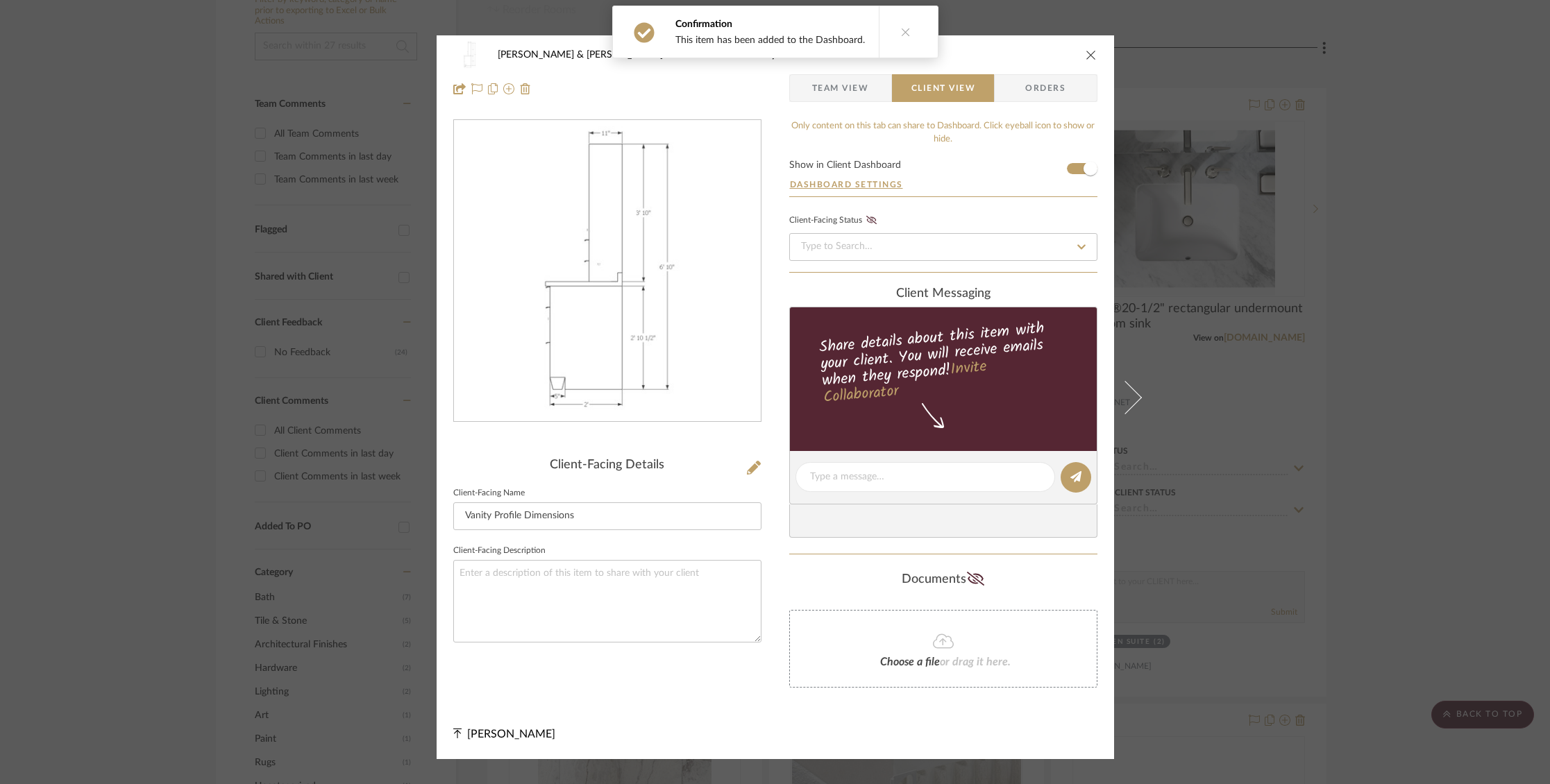
click at [1086, 54] on icon "close" at bounding box center [1091, 54] width 11 height 11
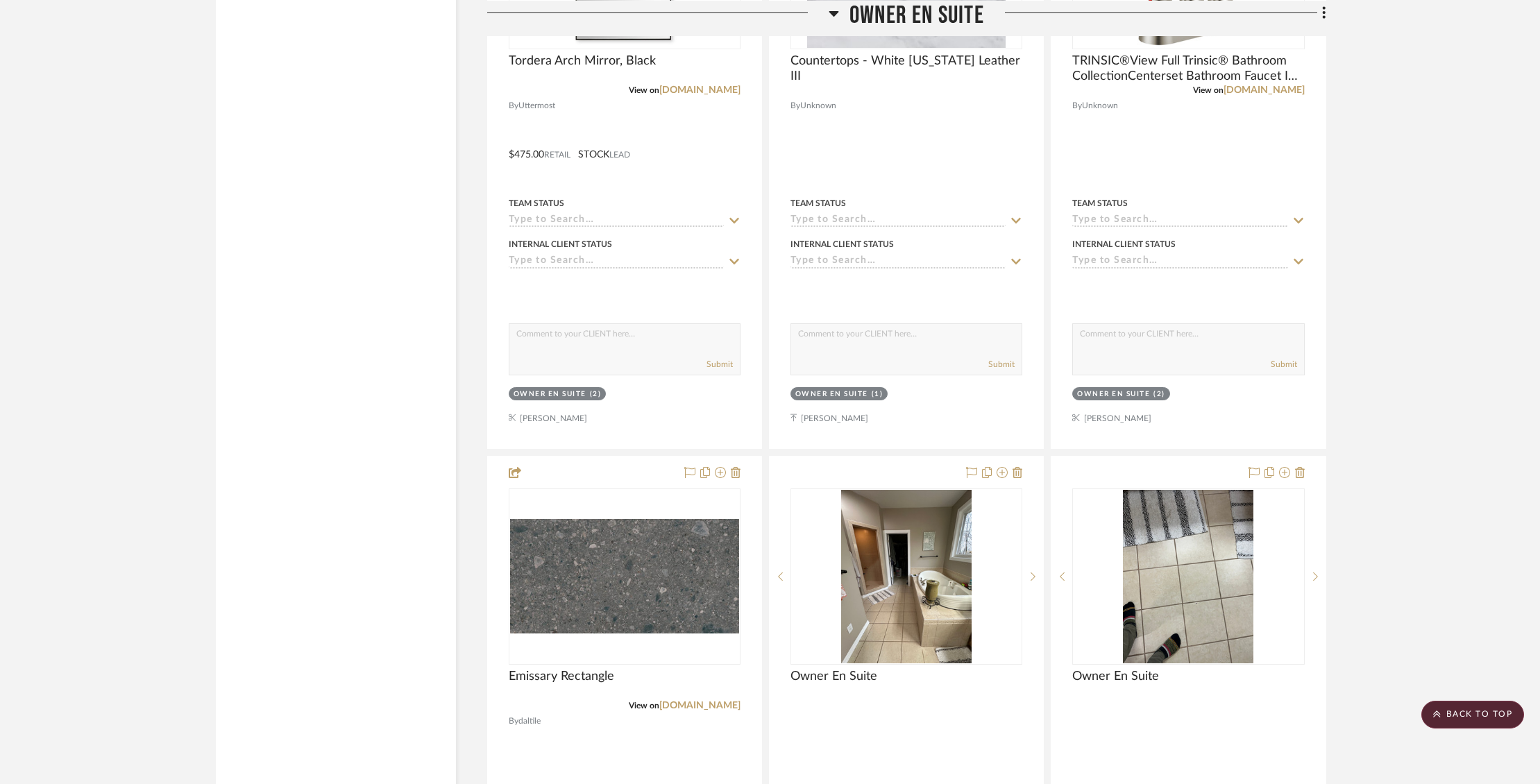
scroll to position [4898, 0]
